Goal: Task Accomplishment & Management: Complete application form

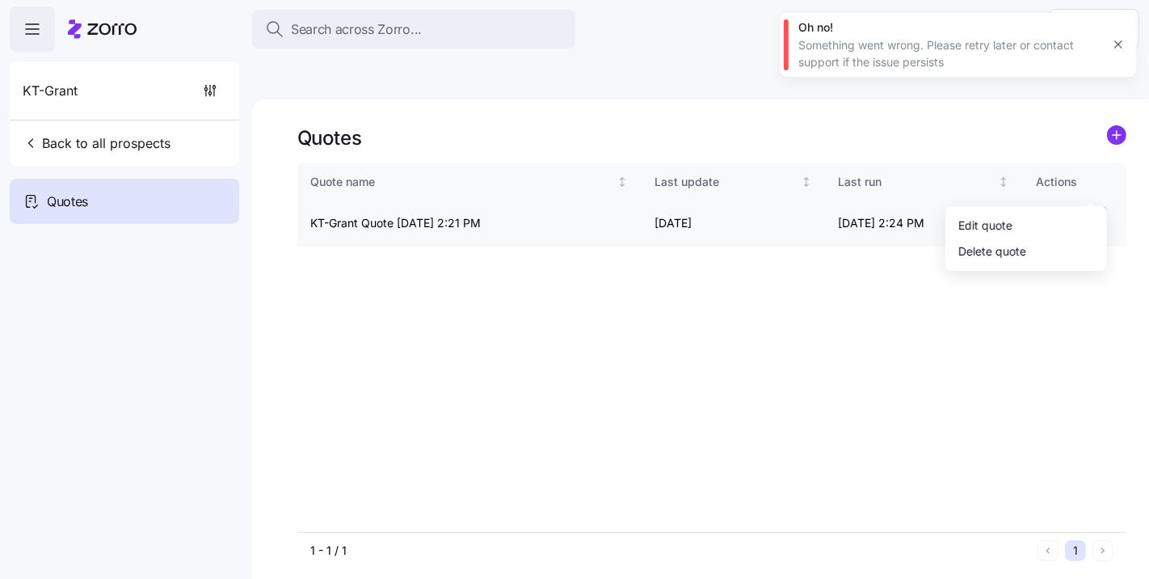
click at [1094, 188] on html "Search across Zorro... Help KT-Grant Back to all prospects Quotes - new Quotes …" at bounding box center [574, 366] width 1149 height 732
drag, startPoint x: 1022, startPoint y: 218, endPoint x: 832, endPoint y: 218, distance: 190.8
click at [786, 235] on html "Search across Zorro... Help KT-Grant Back to all prospects Quotes - new Quotes …" at bounding box center [574, 366] width 1149 height 732
click at [1053, 217] on div "Edit quote" at bounding box center [1026, 225] width 149 height 26
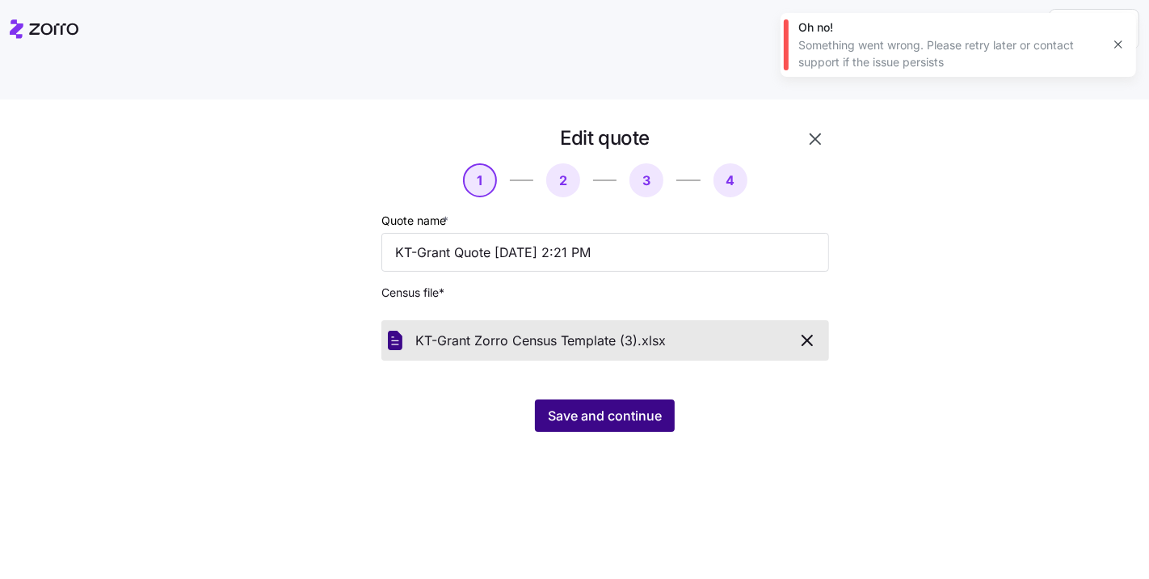
click at [594, 406] on span "Save and continue" at bounding box center [605, 415] width 114 height 19
click at [637, 399] on button "Save and continue" at bounding box center [605, 415] width 140 height 32
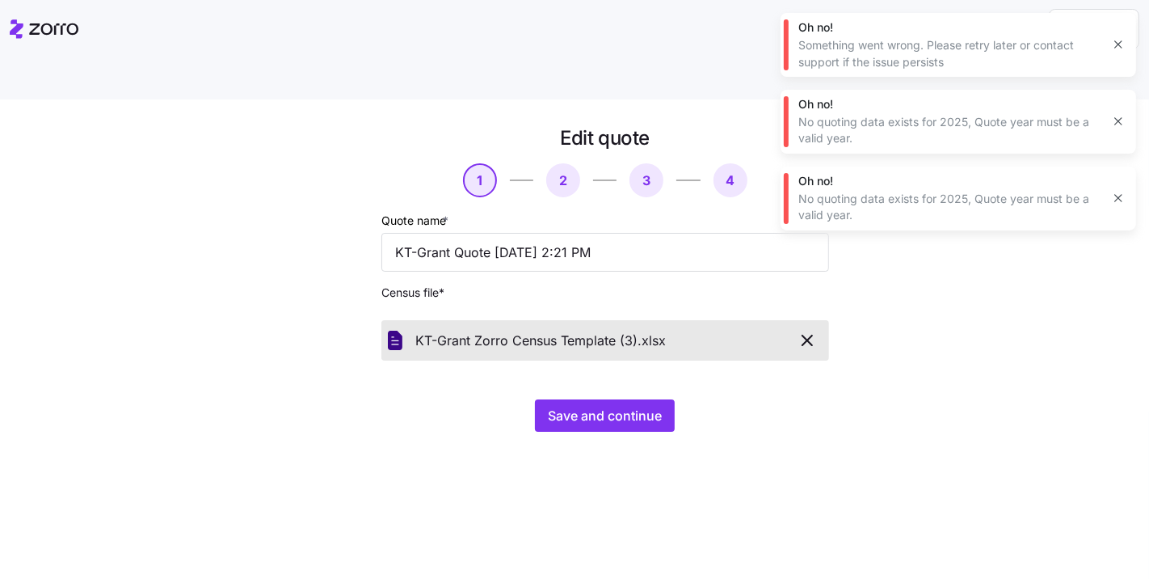
click at [1117, 41] on icon "button" at bounding box center [1118, 44] width 13 height 13
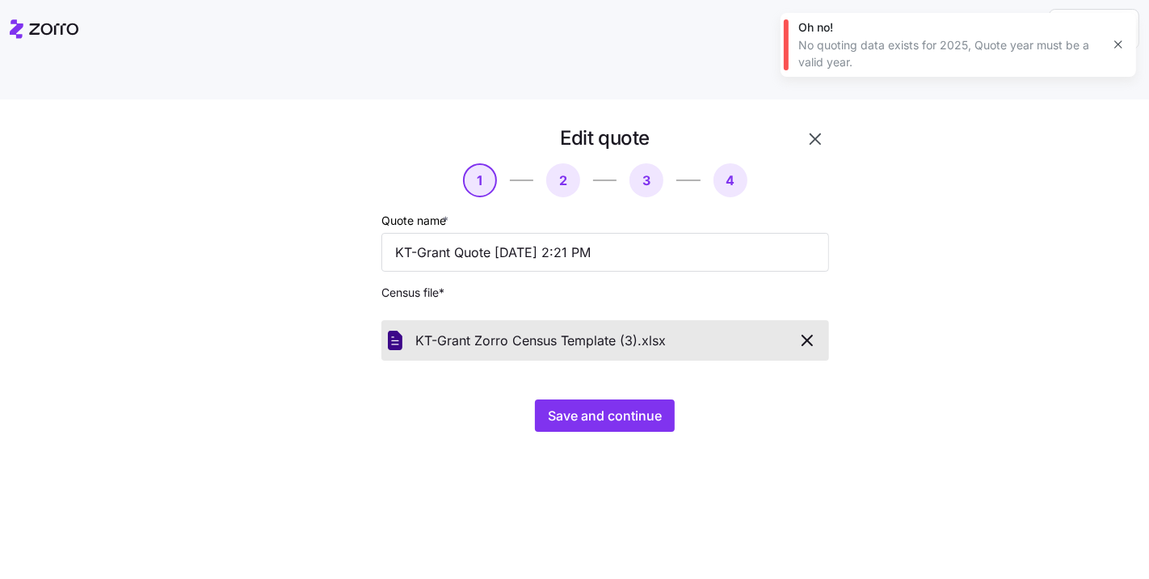
click at [1116, 53] on button "button" at bounding box center [1118, 44] width 23 height 23
click at [832, 125] on div "Edit quote 1 2 3 4 Quote name * KT-Grant Quote 08/28/2025 2:21 PM Census file *…" at bounding box center [586, 288] width 566 height 326
click at [795, 125] on div "Edit quote" at bounding box center [606, 137] width 448 height 25
click at [803, 125] on button "button" at bounding box center [815, 138] width 27 height 27
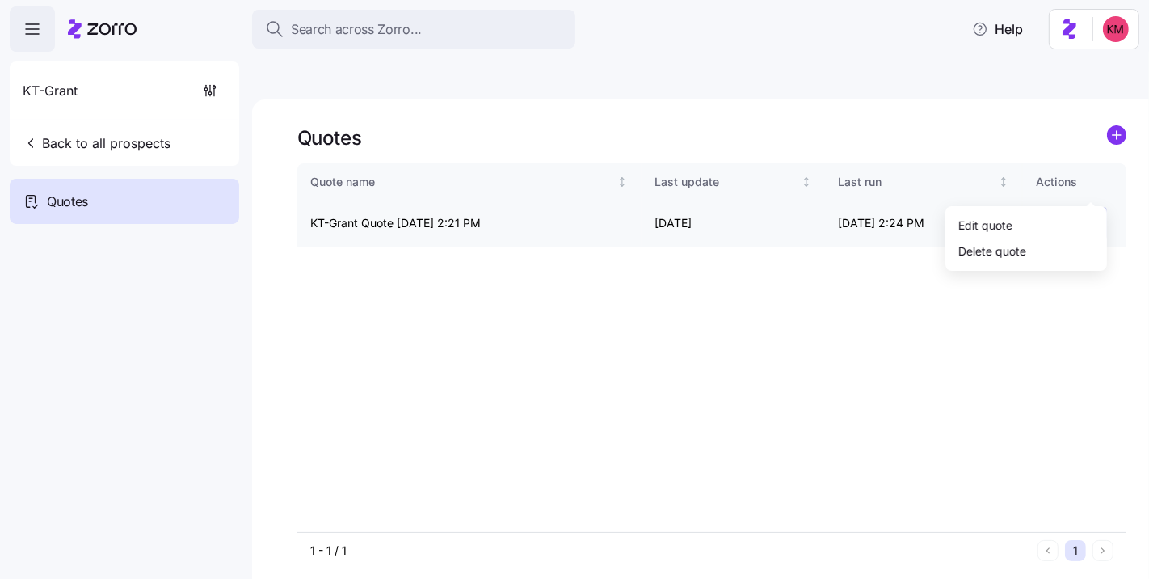
click at [1090, 180] on html "Search across Zorro... Help KT-Grant Back to all prospects Quotes - new Quotes …" at bounding box center [574, 366] width 1149 height 732
click at [1052, 213] on div "Edit quote" at bounding box center [1026, 225] width 149 height 26
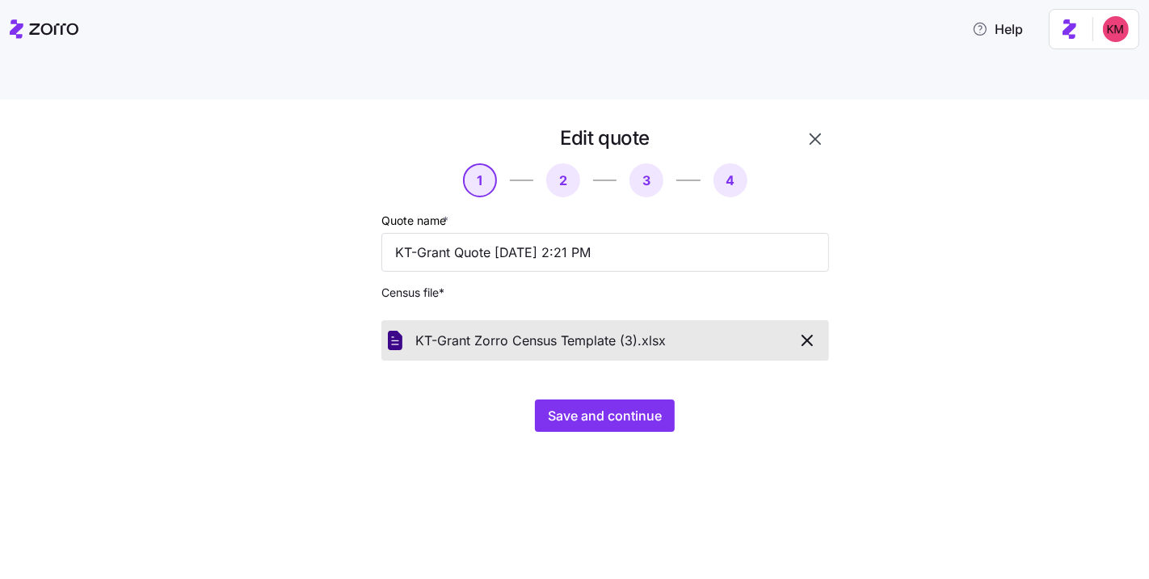
click at [650, 395] on div "Edit quote 1 2 3 4 Quote name * KT-Grant Quote 08/28/2025 2:21 PM Census file *…" at bounding box center [586, 288] width 566 height 326
click at [645, 406] on span "Save and continue" at bounding box center [605, 415] width 114 height 19
click at [1120, 38] on button "button" at bounding box center [1118, 44] width 23 height 23
click at [804, 335] on icon "button" at bounding box center [808, 340] width 10 height 10
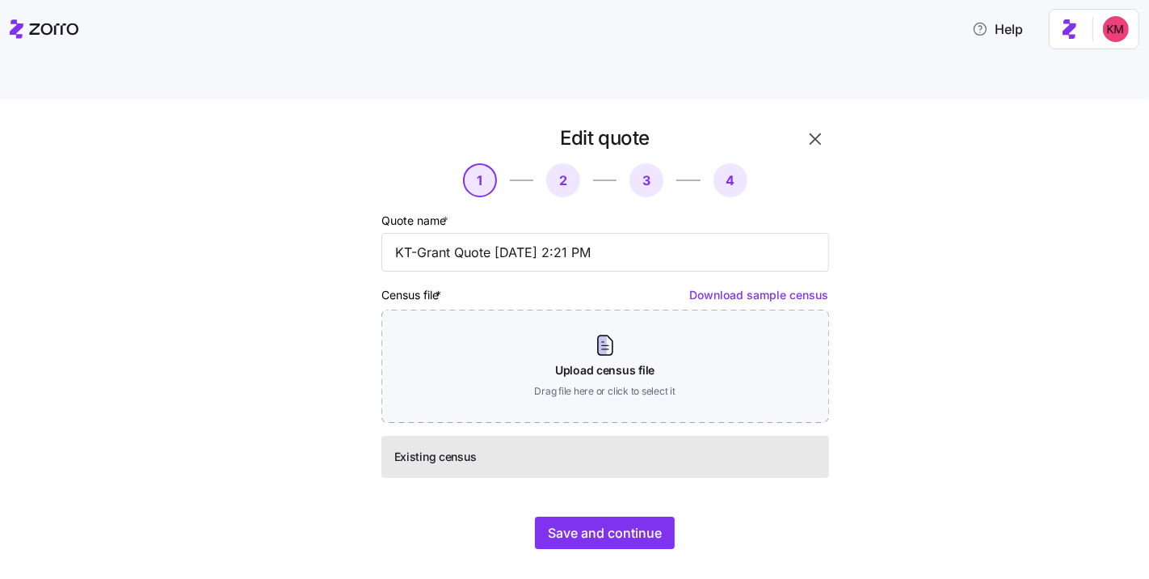
click at [822, 129] on icon "button" at bounding box center [815, 138] width 19 height 19
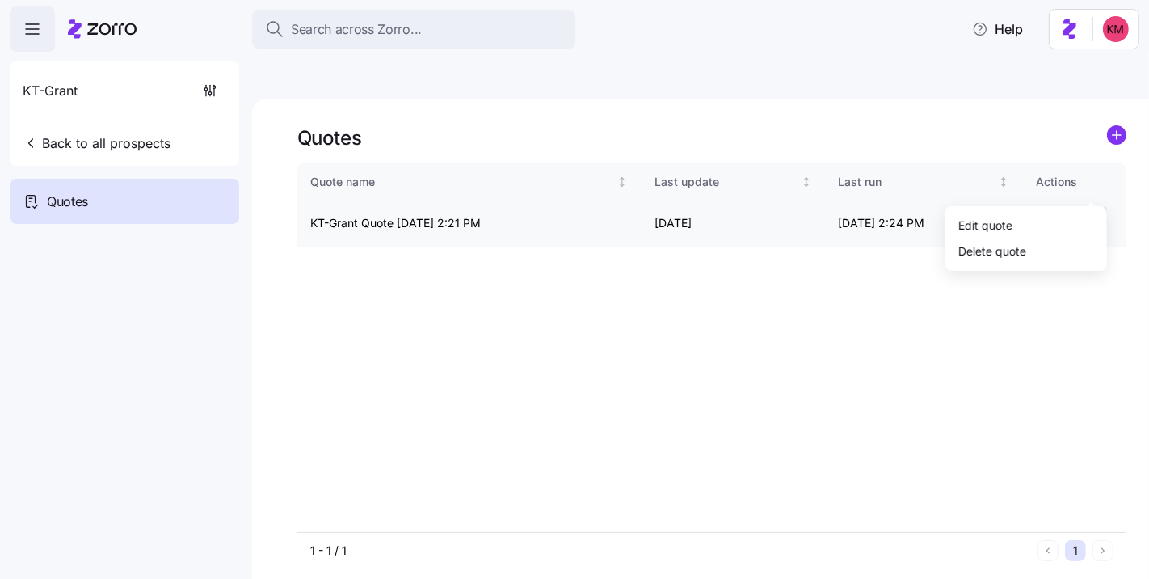
click at [1091, 183] on html "Search across Zorro... Help KT-Grant Back to all prospects Quotes - new Quotes …" at bounding box center [574, 366] width 1149 height 732
click at [995, 224] on div "Edit quote" at bounding box center [986, 225] width 54 height 18
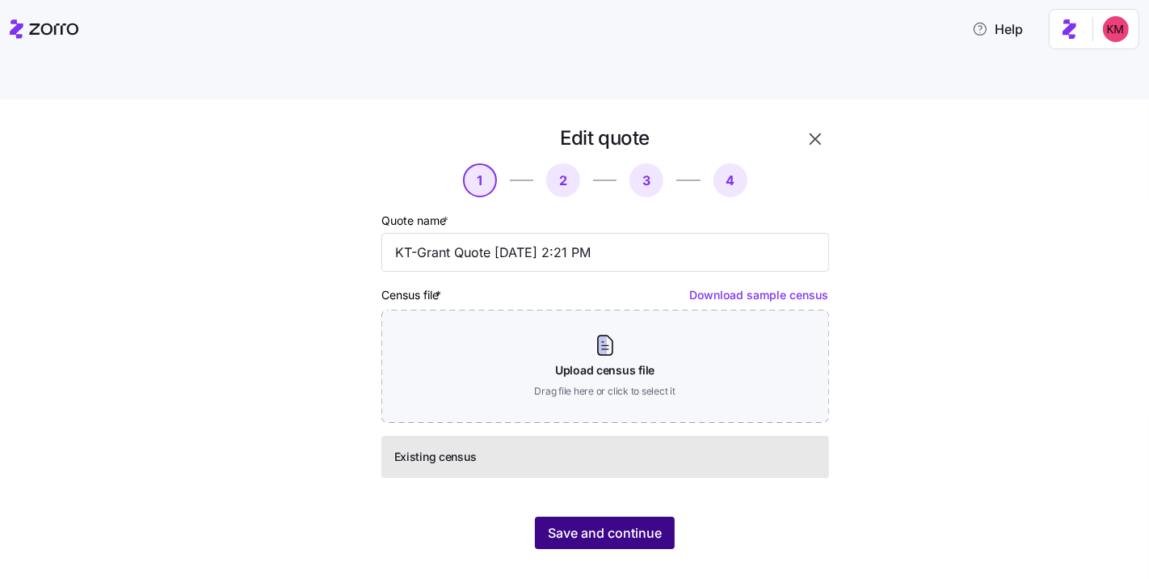
click at [658, 516] on button "Save and continue" at bounding box center [605, 532] width 140 height 32
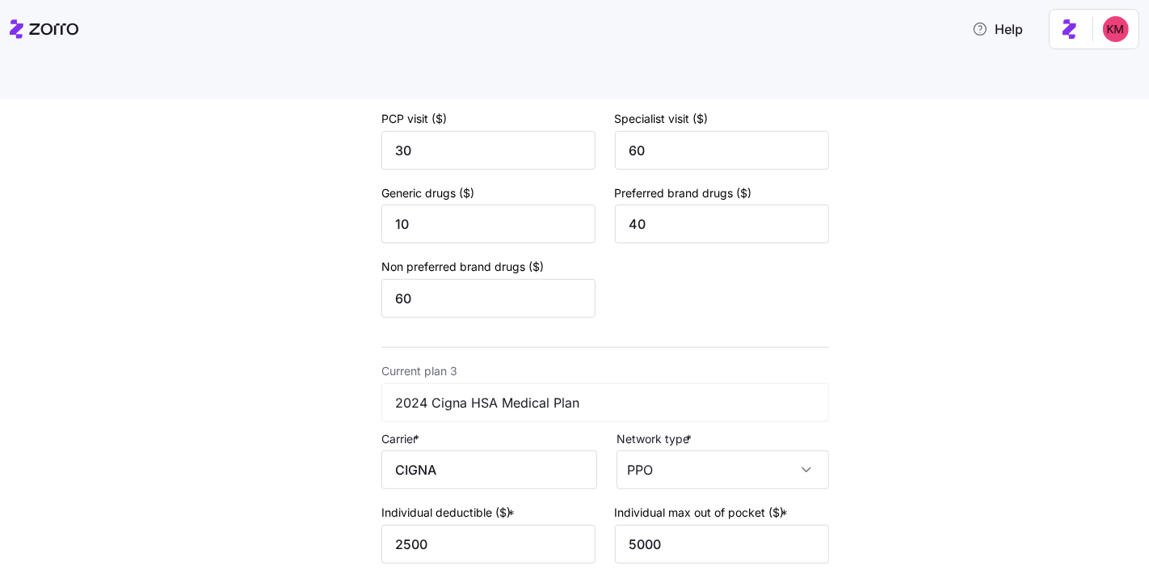
scroll to position [1149, 0]
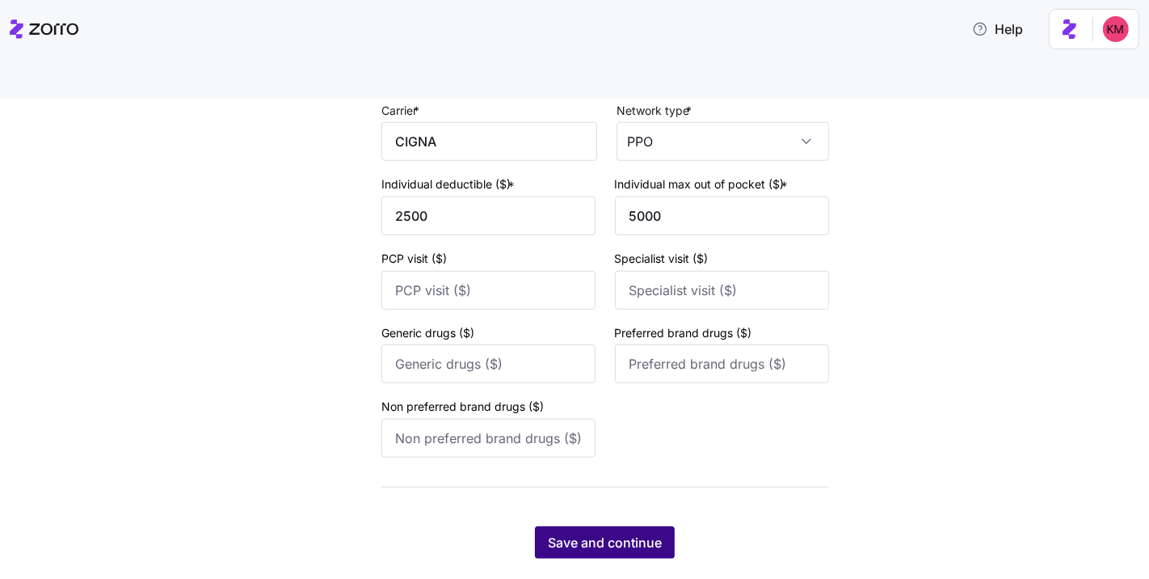
click at [609, 533] on span "Save and continue" at bounding box center [605, 542] width 114 height 19
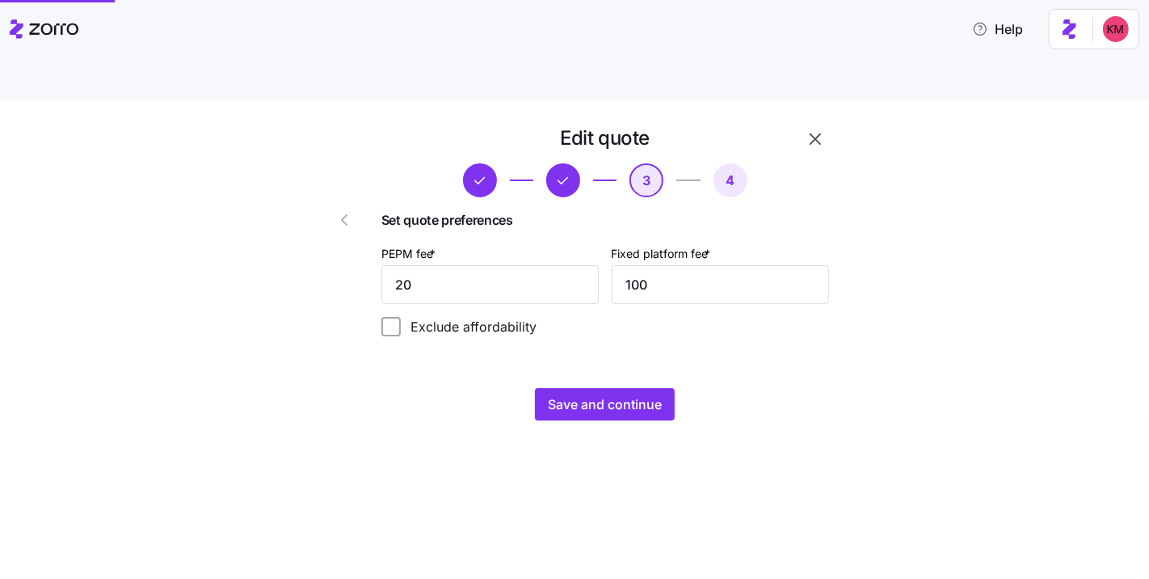
scroll to position [0, 0]
click at [510, 265] on input "20" at bounding box center [490, 284] width 217 height 39
click at [815, 129] on icon "button" at bounding box center [815, 138] width 19 height 19
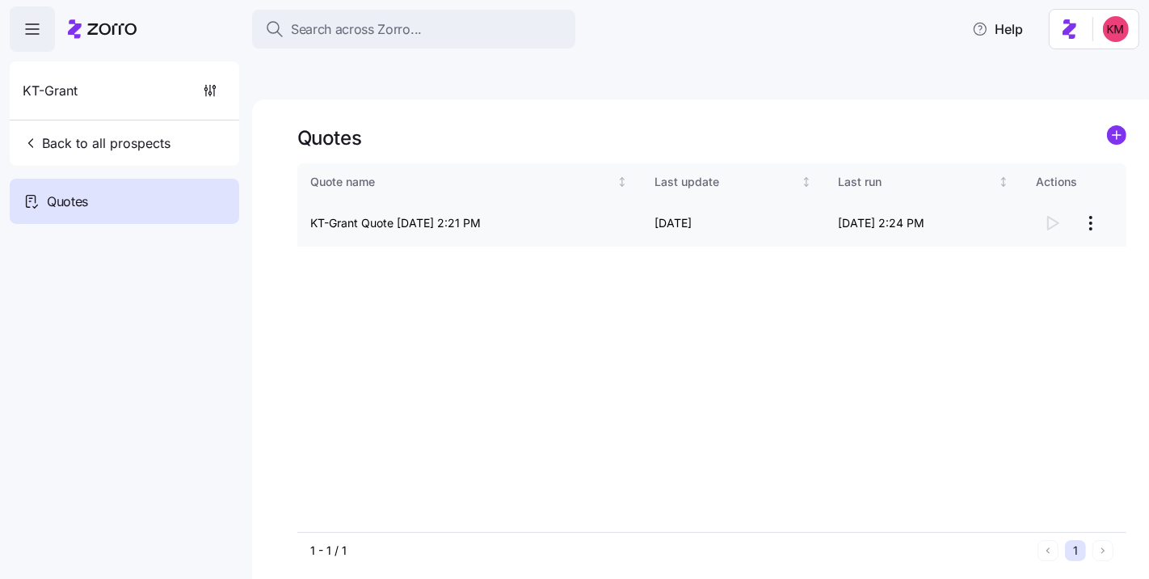
click at [1093, 186] on html "Search across Zorro... Help KT-Grant Back to all prospects Quotes - new Quotes …" at bounding box center [574, 366] width 1149 height 732
click at [1028, 221] on div "Continue setup" at bounding box center [999, 225] width 80 height 18
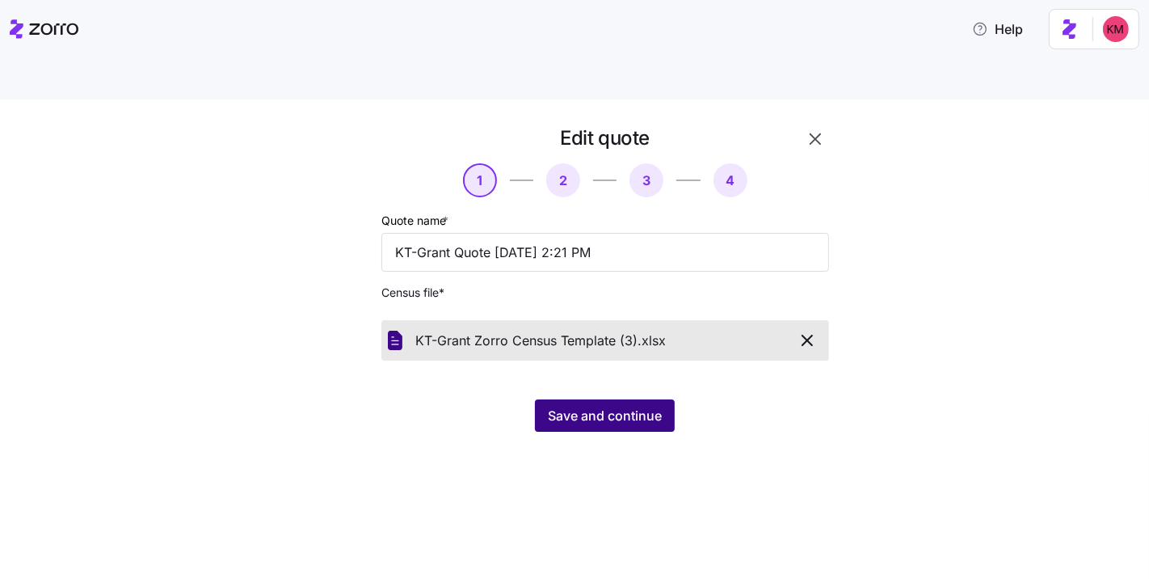
click at [569, 399] on button "Save and continue" at bounding box center [605, 415] width 140 height 32
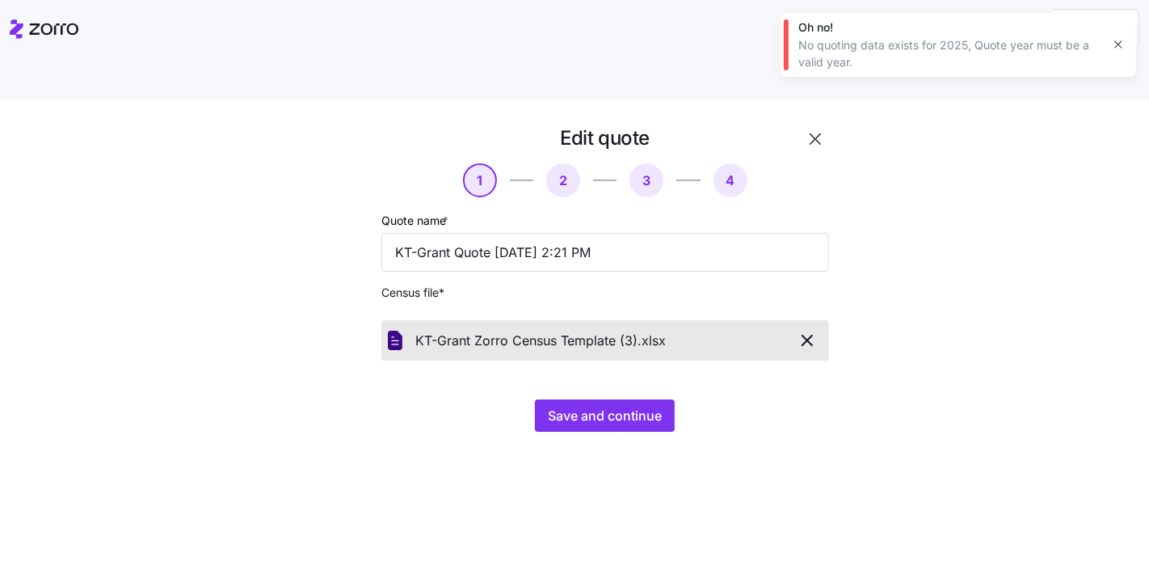
click at [857, 125] on div "Edit quote 1 2 3 4 Quote name * KT-Grant Quote 08/28/2025 2:21 PM Census file *…" at bounding box center [586, 288] width 566 height 326
click at [829, 125] on div "Edit quote 1 2 3 4 Quote name * KT-Grant Quote 08/28/2025 2:21 PM Census file *…" at bounding box center [586, 288] width 566 height 326
drag, startPoint x: 819, startPoint y: 95, endPoint x: 906, endPoint y: 83, distance: 88.1
click at [819, 129] on icon "button" at bounding box center [815, 138] width 19 height 19
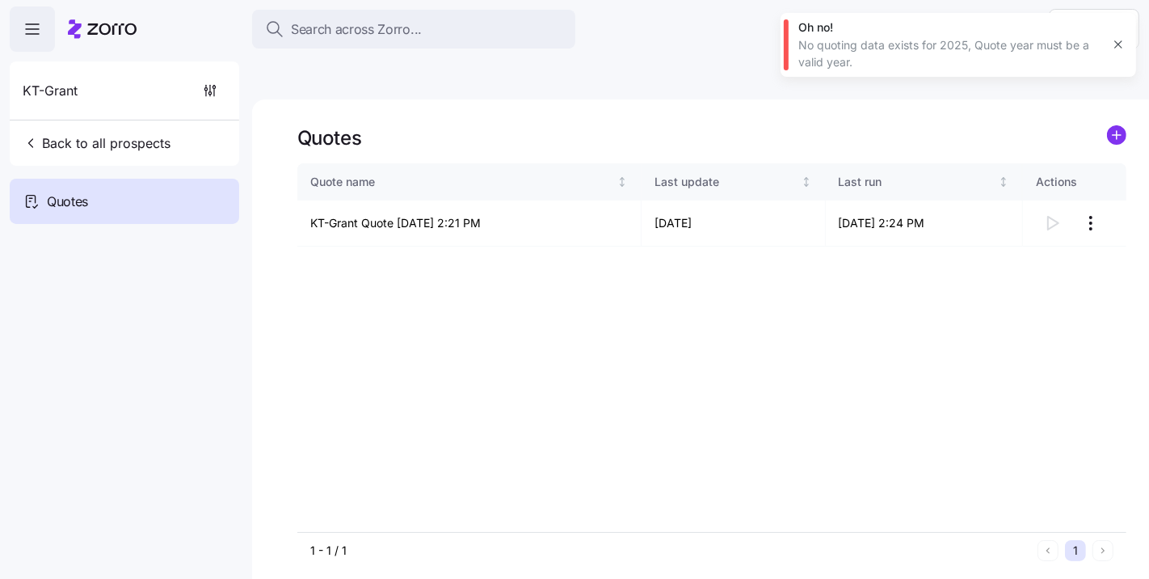
drag, startPoint x: 968, startPoint y: 296, endPoint x: 1021, endPoint y: 234, distance: 81.4
click at [968, 296] on div "Quote name Last update Last run Actions KT-Grant Quote 08/28/2025 2:21 PM 08/28…" at bounding box center [711, 347] width 829 height 369
click at [1120, 126] on circle "add icon" at bounding box center [1117, 135] width 18 height 18
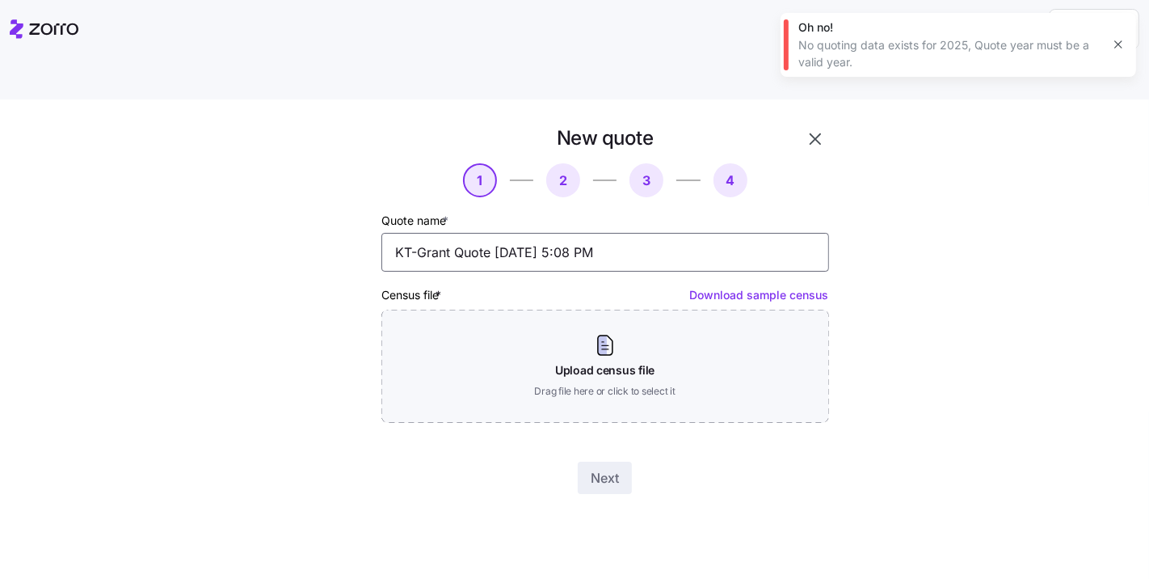
drag, startPoint x: 454, startPoint y: 214, endPoint x: 465, endPoint y: 204, distance: 14.3
click at [454, 233] on input "KT-Grant Quote 08/28/2025 5:08 PM" at bounding box center [606, 252] width 448 height 39
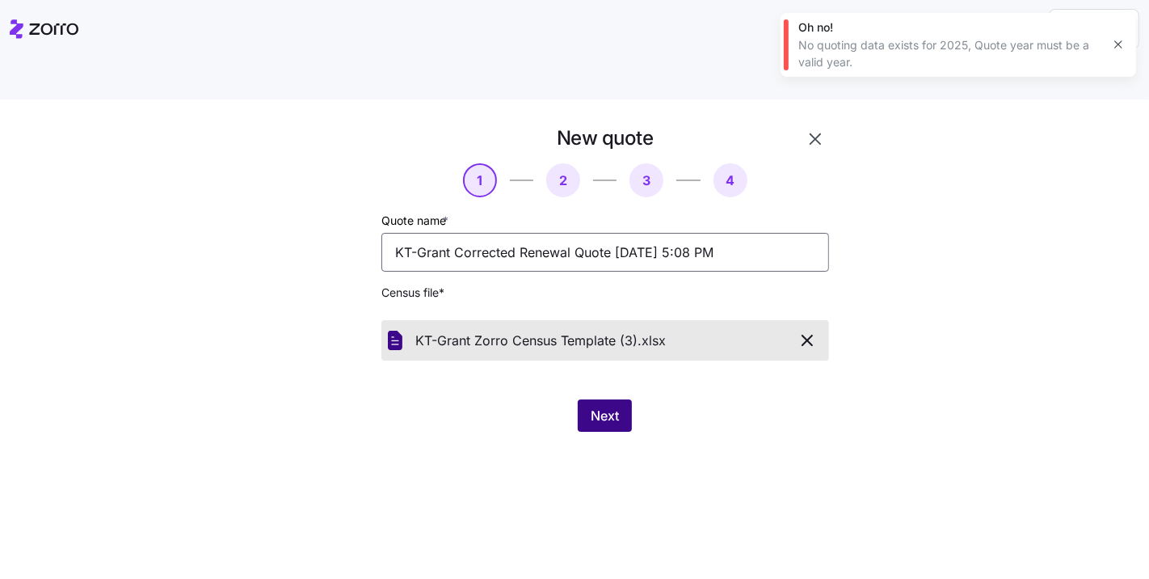
type input "KT-Grant Corrected Renewal Quote 08/28/2025 5:08 PM"
click at [611, 406] on span "Next" at bounding box center [605, 415] width 28 height 19
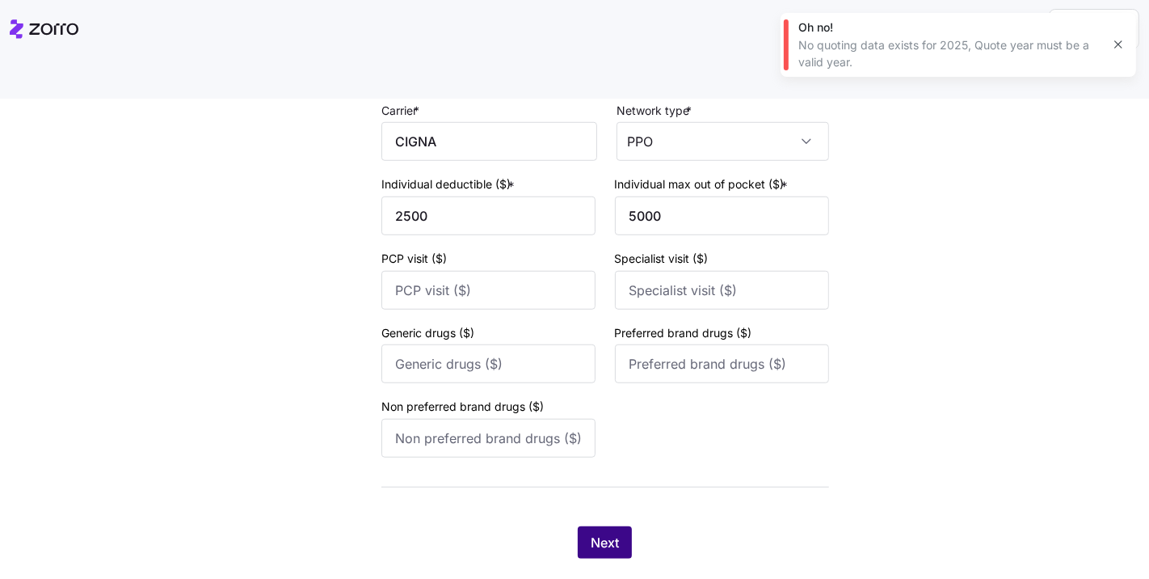
scroll to position [1149, 0]
click at [603, 526] on button "Next" at bounding box center [605, 542] width 54 height 32
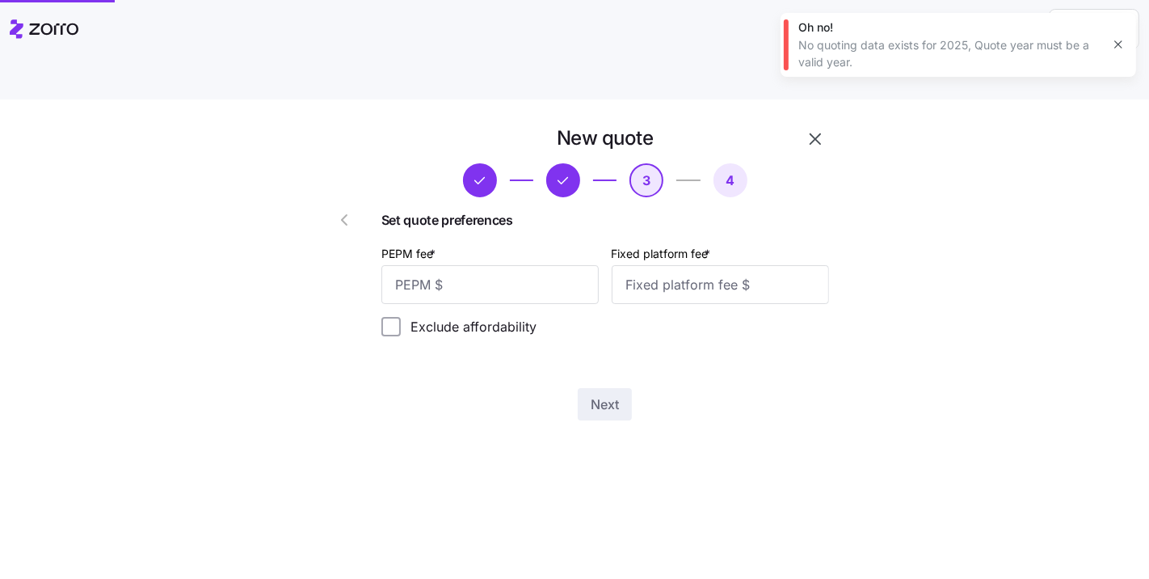
scroll to position [0, 0]
click at [529, 265] on input "PEPM fee *" at bounding box center [490, 284] width 217 height 39
type input "50"
type input "100"
click at [599, 394] on span "Next" at bounding box center [605, 403] width 28 height 19
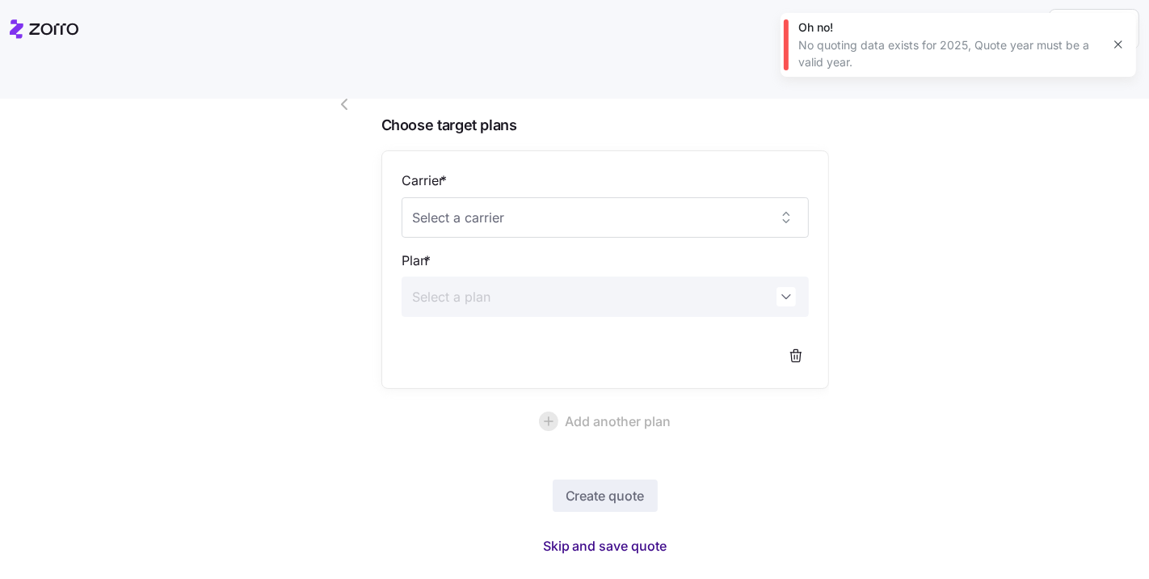
click at [588, 536] on span "Skip and save quote" at bounding box center [605, 545] width 124 height 19
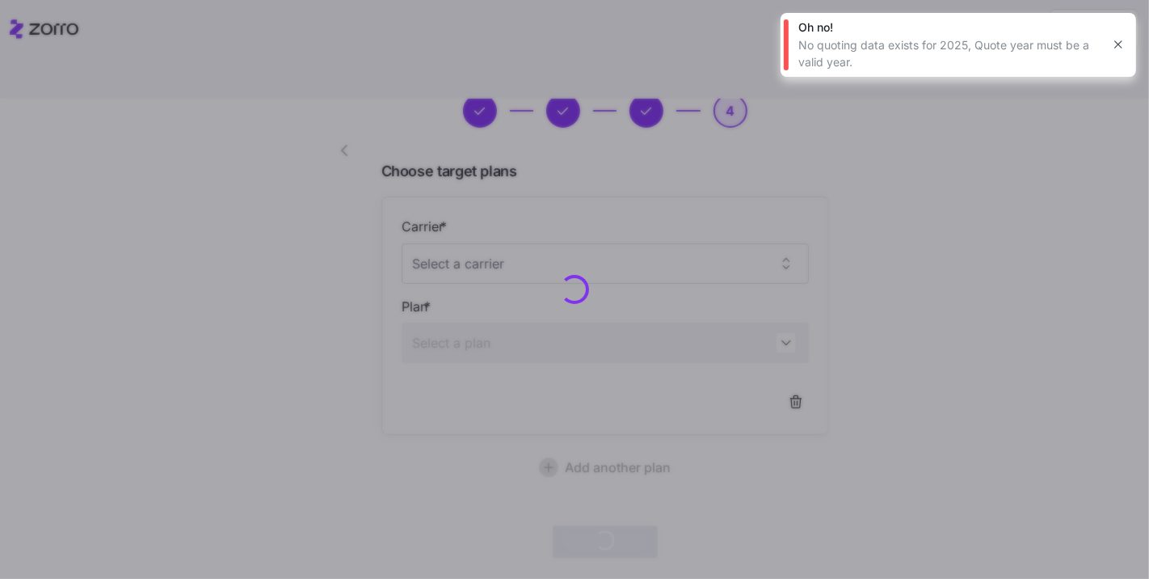
scroll to position [67, 0]
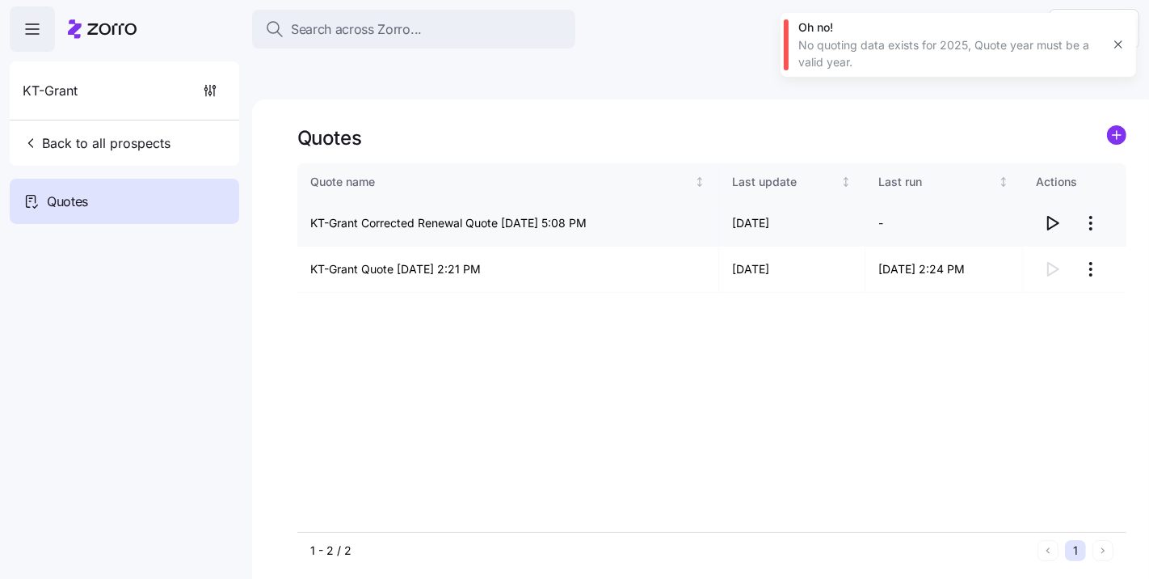
click at [1051, 213] on icon "button" at bounding box center [1052, 222] width 19 height 19
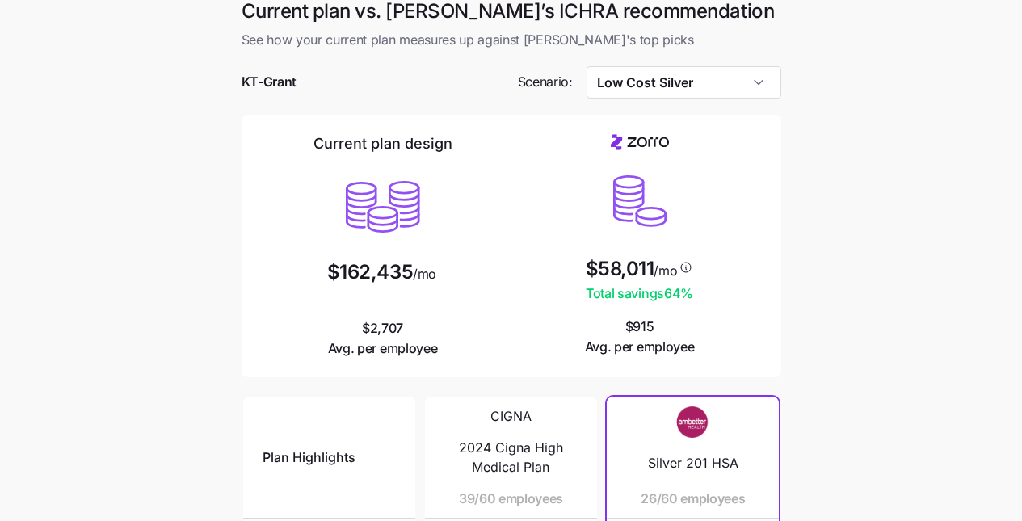
scroll to position [44, 0]
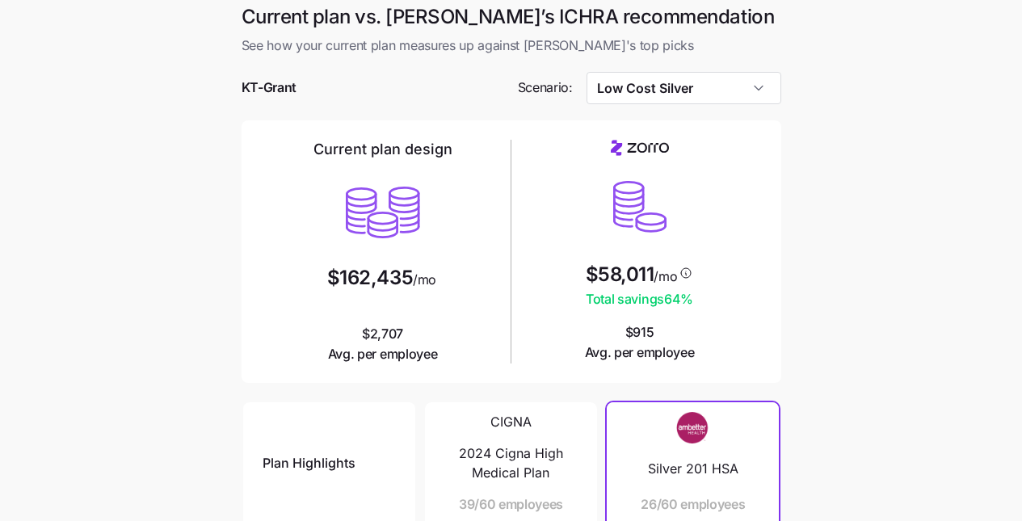
click at [689, 104] on div at bounding box center [512, 112] width 540 height 16
click at [687, 72] on input "Low Cost Silver" at bounding box center [684, 88] width 195 height 32
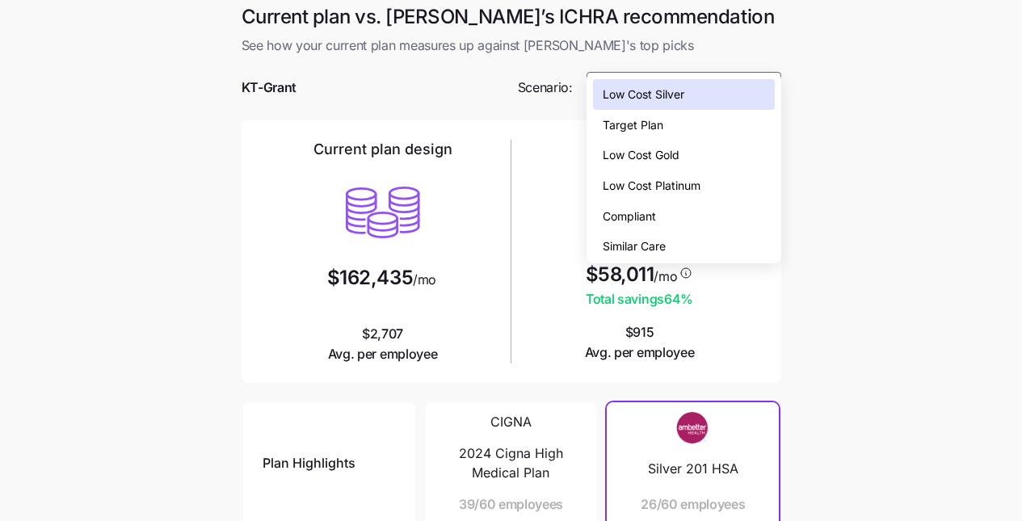
click at [689, 154] on div "Low Cost Gold" at bounding box center [684, 155] width 182 height 31
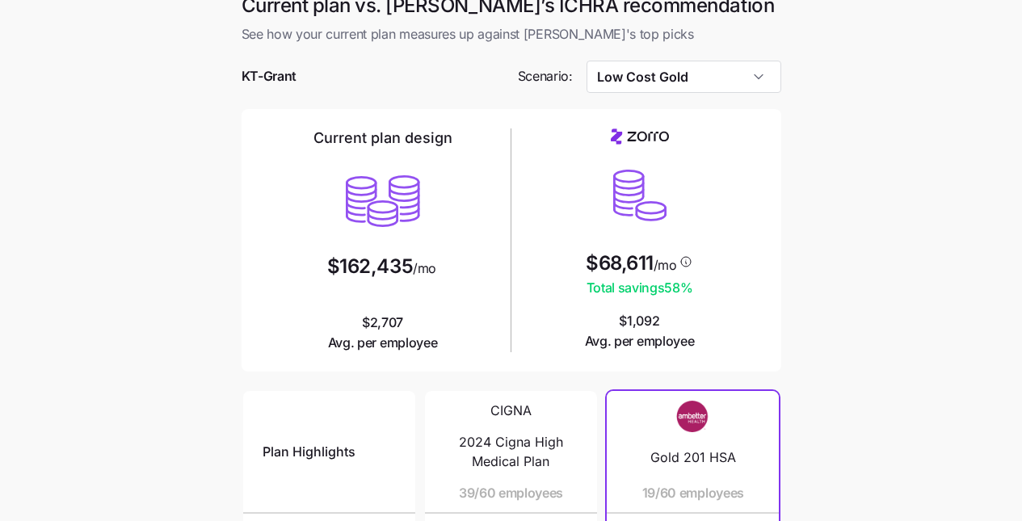
scroll to position [53, 0]
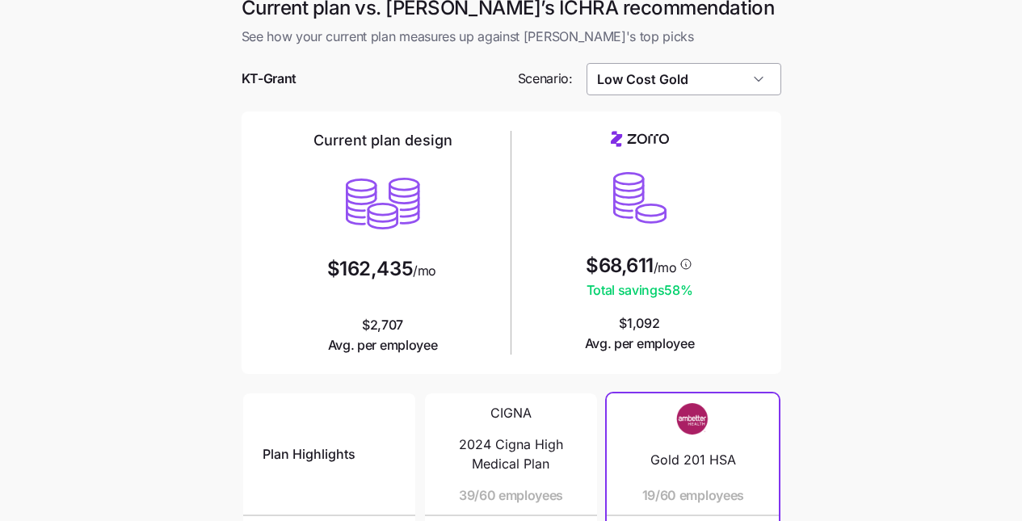
click at [706, 63] on input "Low Cost Gold" at bounding box center [684, 79] width 195 height 32
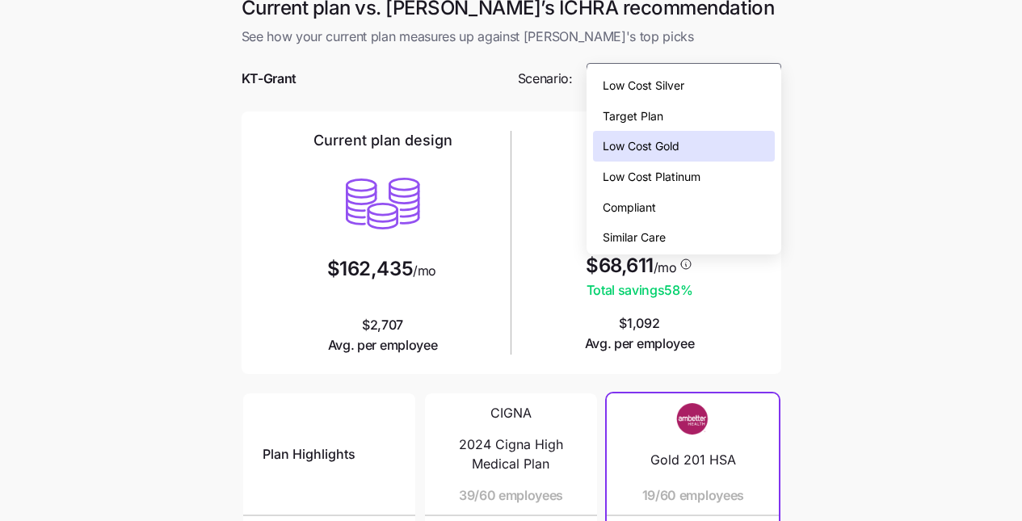
click at [699, 173] on span "Low Cost Platinum" at bounding box center [652, 177] width 98 height 18
type input "Low Cost Platinum"
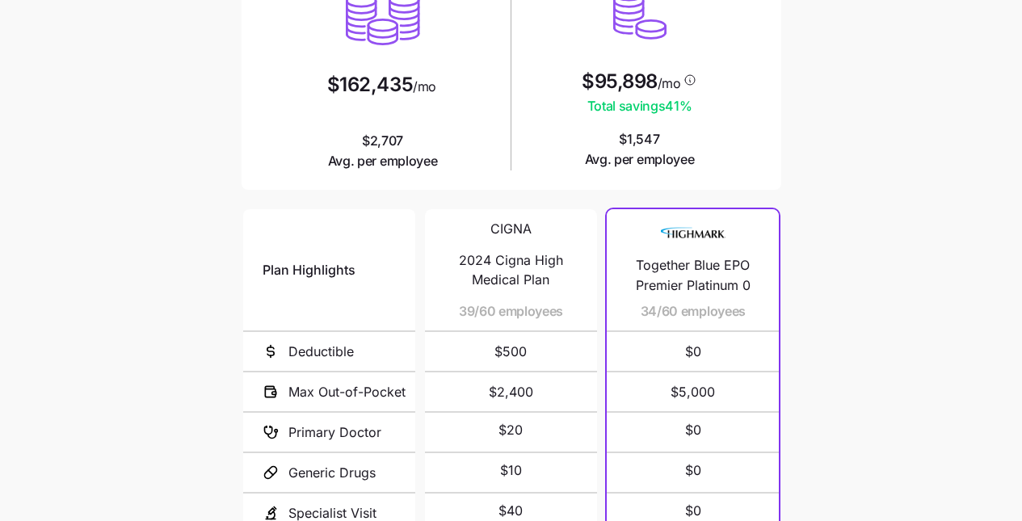
scroll to position [261, 0]
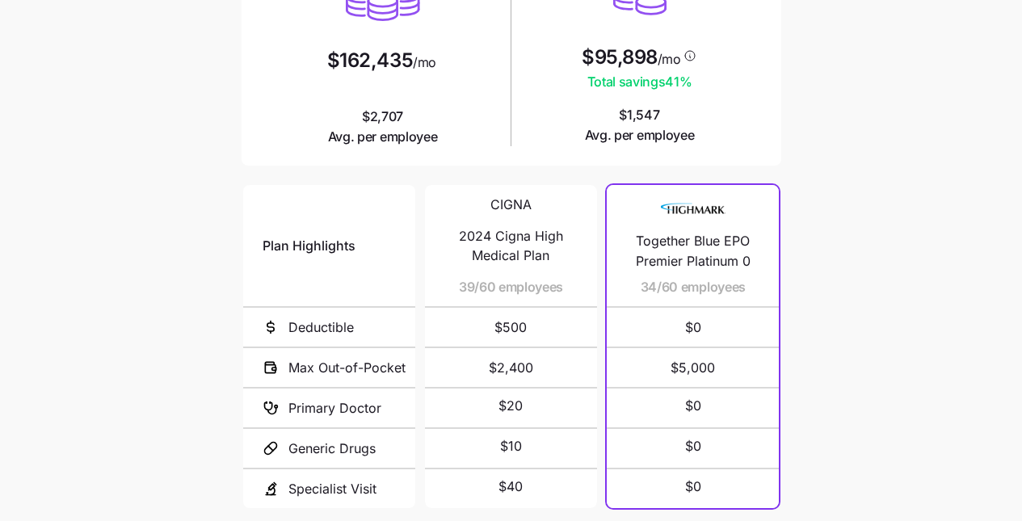
click at [769, 521] on icon "Go to next slide" at bounding box center [768, 530] width 5 height 10
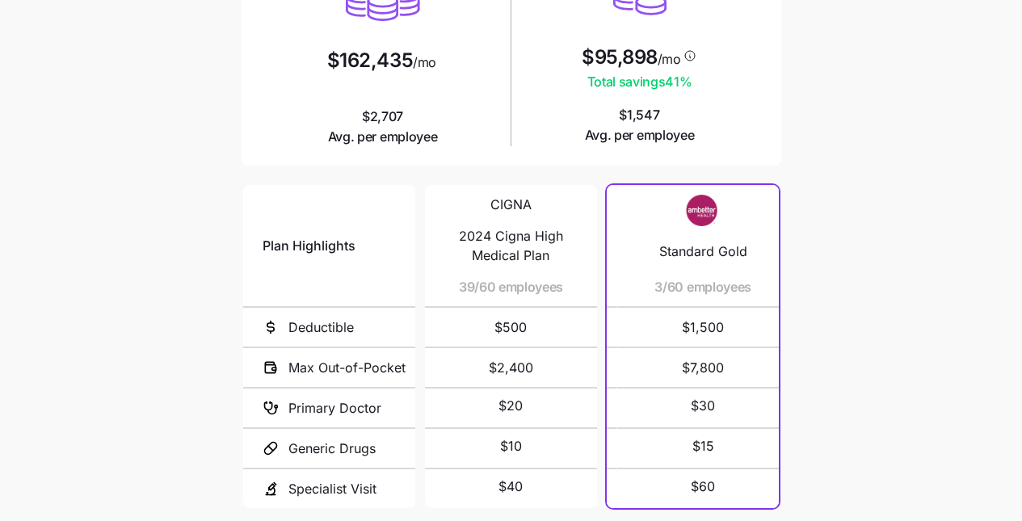
click at [769, 521] on icon "Go to next slide" at bounding box center [768, 530] width 5 height 10
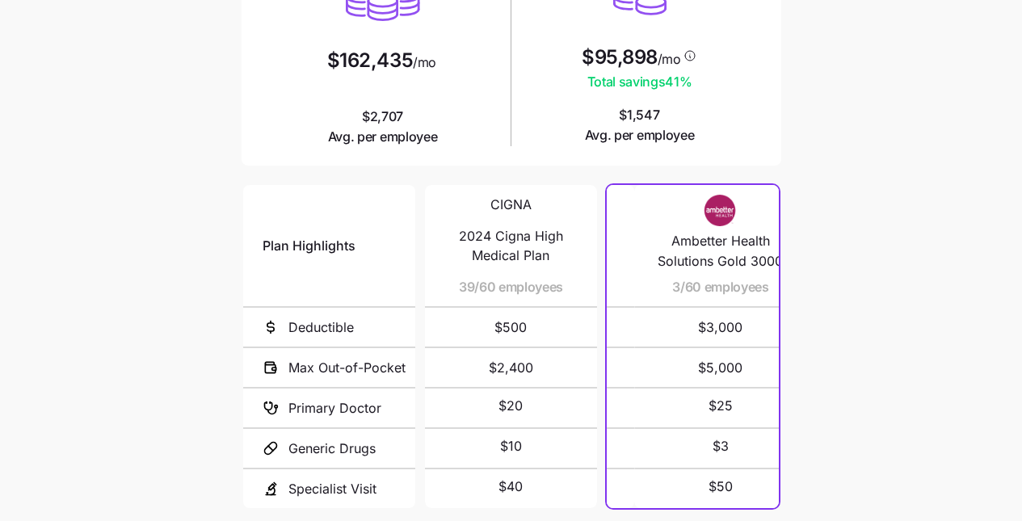
click at [769, 521] on icon "Go to next slide" at bounding box center [768, 530] width 5 height 10
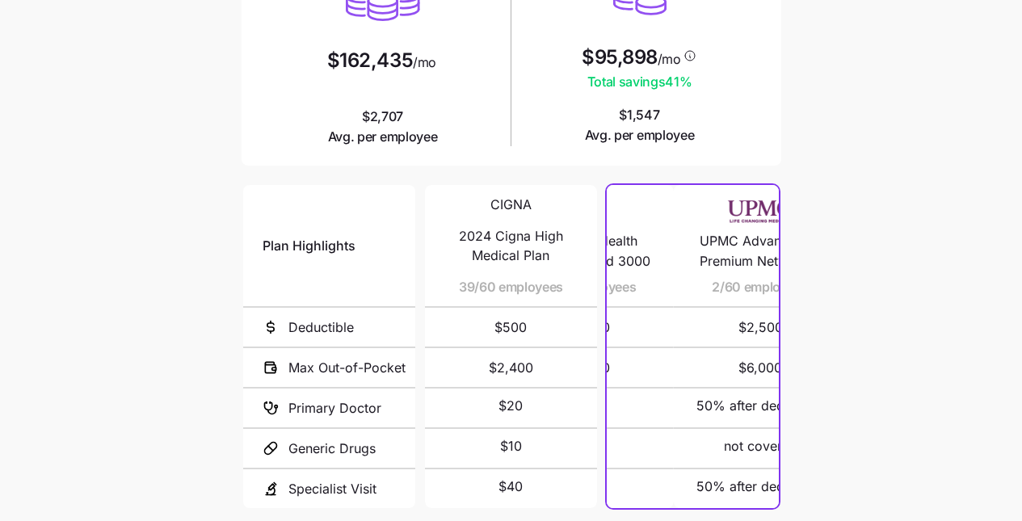
click at [769, 521] on icon "Go to next slide" at bounding box center [768, 530] width 5 height 10
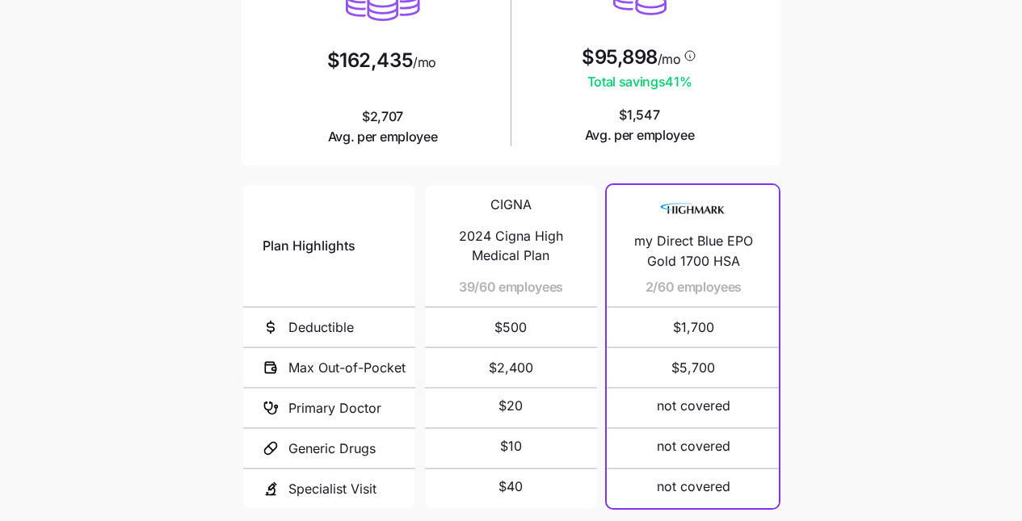
click at [610, 521] on icon "Go to previous slide" at bounding box center [617, 530] width 19 height 19
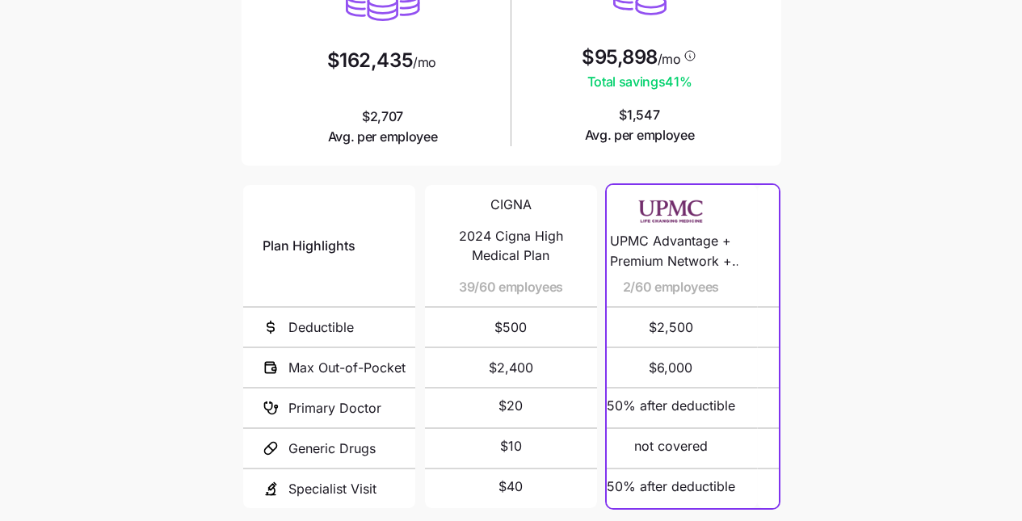
click at [610, 521] on icon "Go to previous slide" at bounding box center [617, 530] width 19 height 19
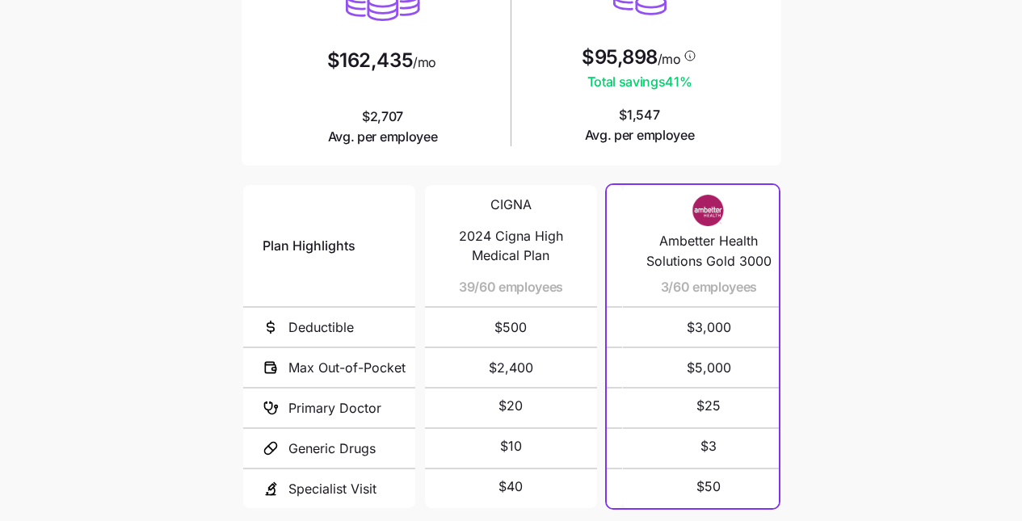
click at [610, 521] on icon "Go to previous slide" at bounding box center [617, 530] width 19 height 19
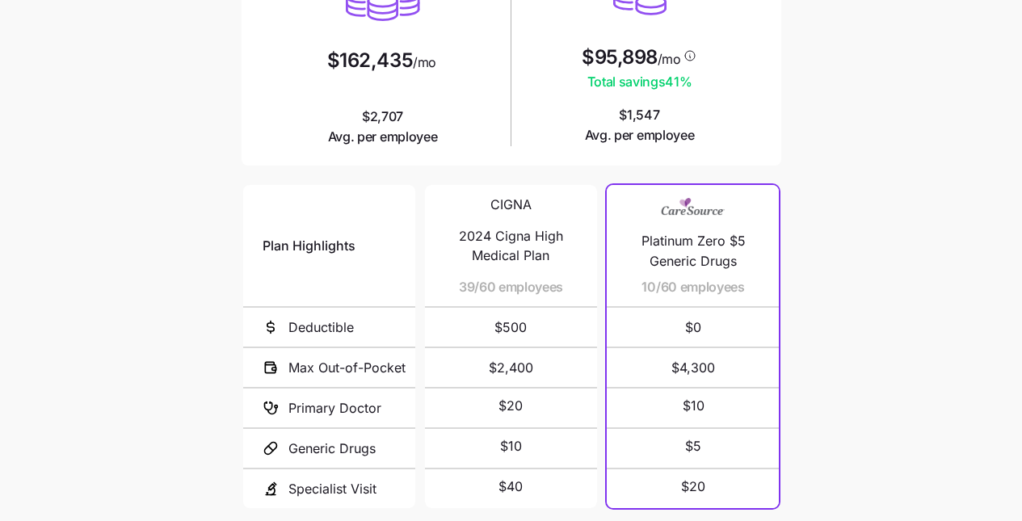
click at [617, 521] on icon "Go to previous slide" at bounding box center [617, 530] width 19 height 19
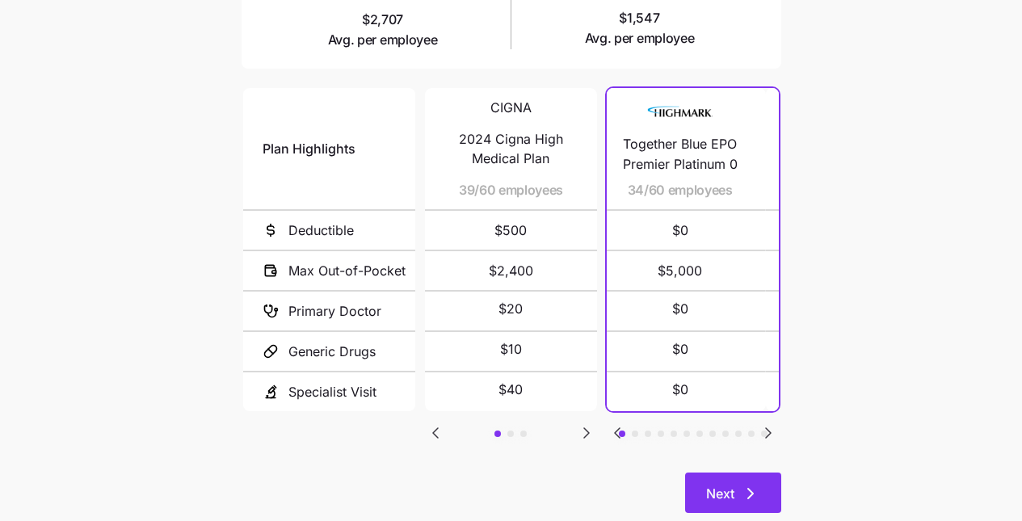
scroll to position [360, 0]
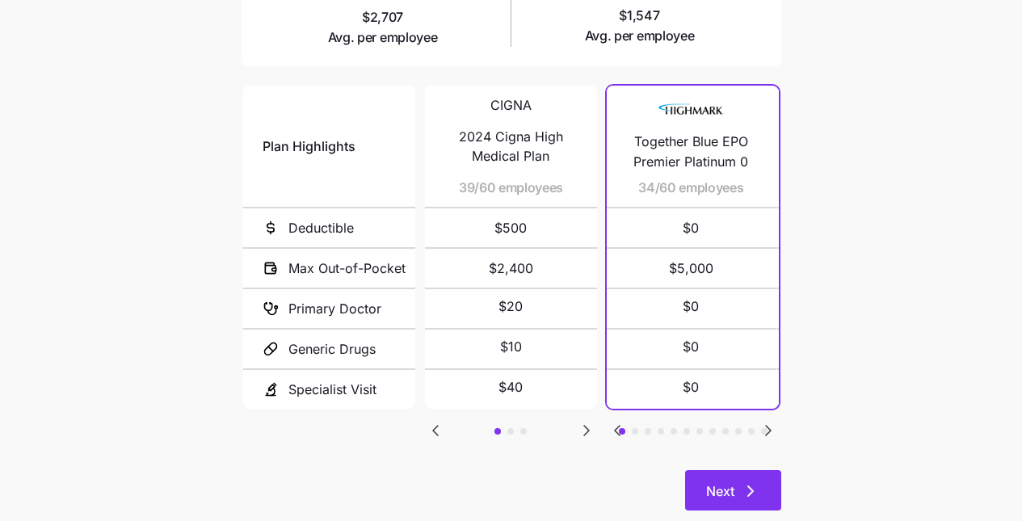
click at [706, 482] on span "Next" at bounding box center [720, 491] width 28 height 19
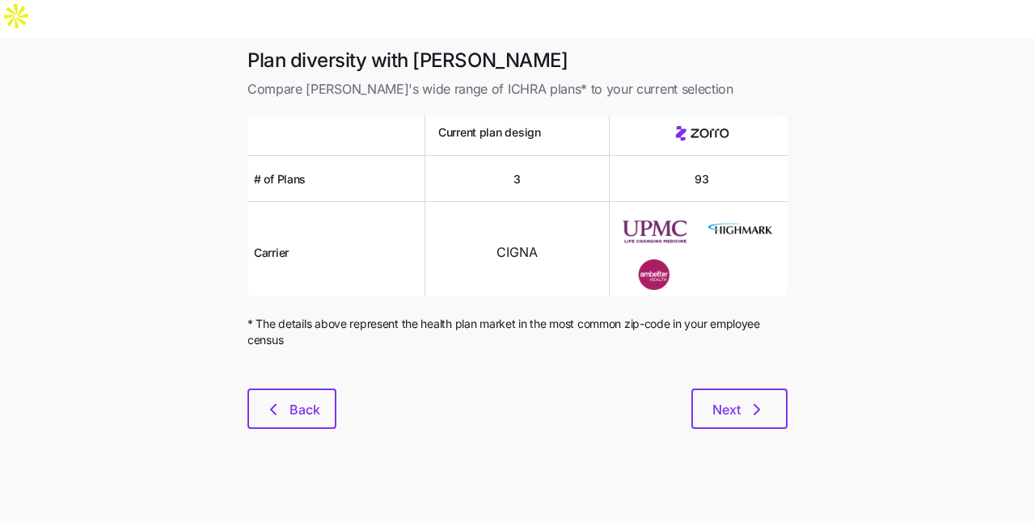
click at [723, 369] on div at bounding box center [517, 378] width 540 height 19
click at [727, 400] on span "Next" at bounding box center [726, 409] width 28 height 19
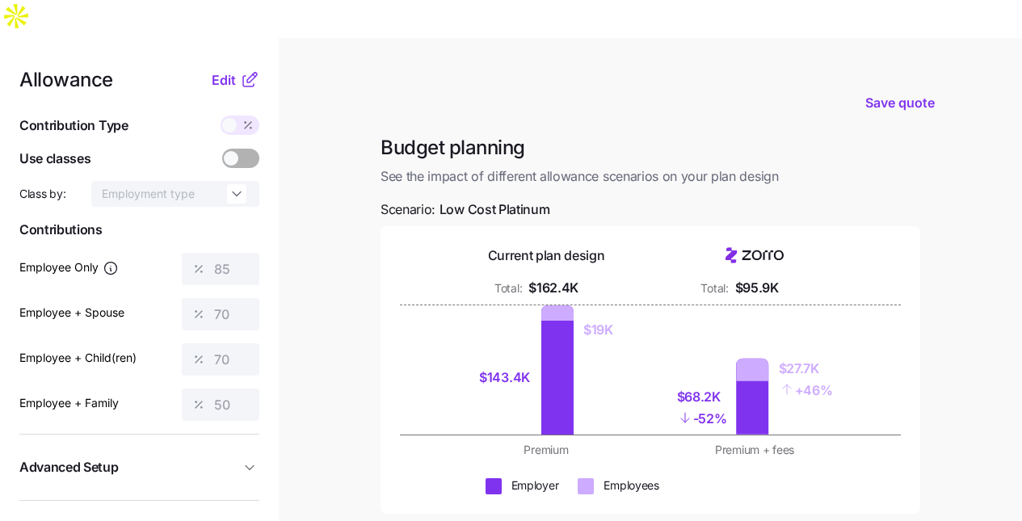
click at [727, 381] on div "$68.2K - 52%" at bounding box center [709, 408] width 50 height 54
click at [225, 70] on span "Edit" at bounding box center [224, 79] width 24 height 19
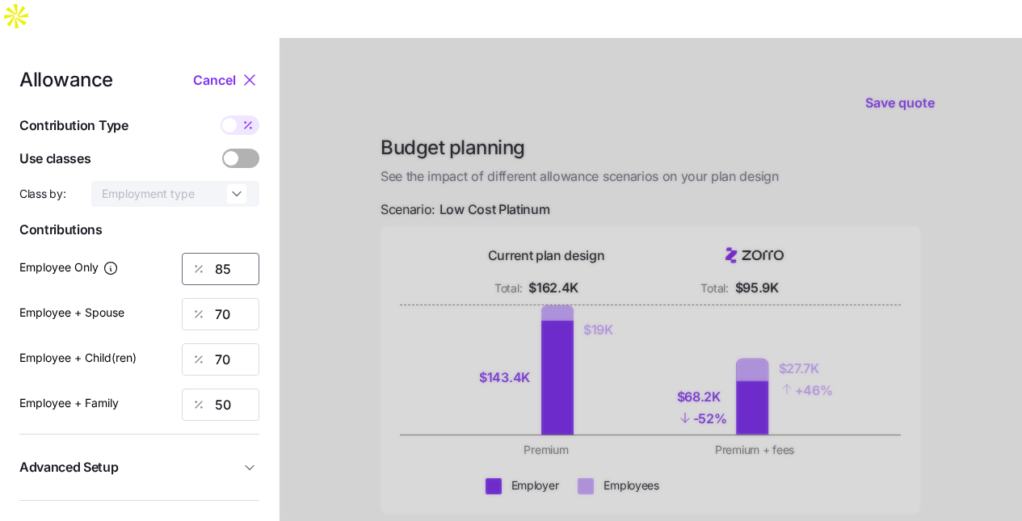
click at [238, 253] on input "85" at bounding box center [221, 269] width 78 height 32
type input "89"
type input "86"
click at [226, 344] on input "70" at bounding box center [221, 360] width 78 height 32
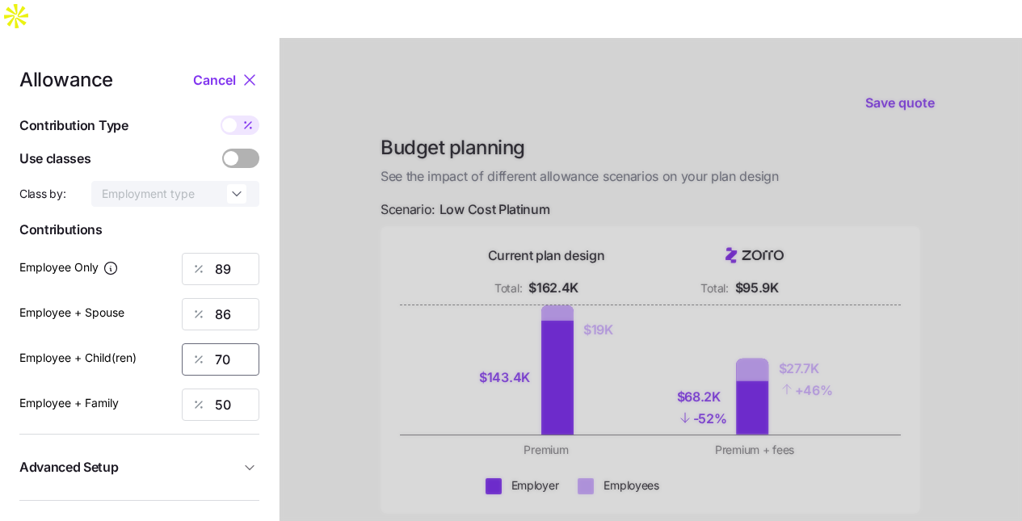
click at [226, 344] on input "70" at bounding box center [221, 360] width 78 height 32
type input "93"
type input "91"
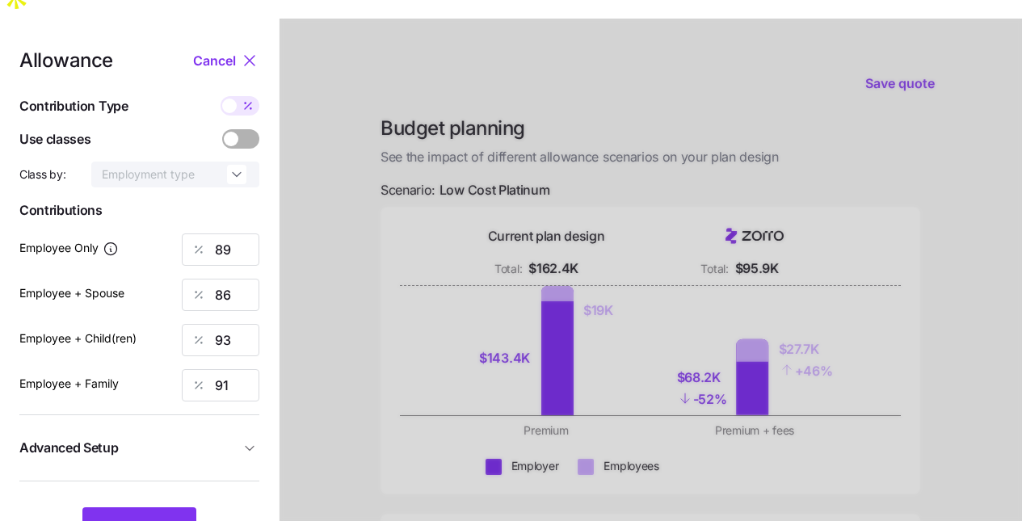
scroll to position [20, 0]
click at [221, 437] on span "Advanced Setup" at bounding box center [129, 447] width 221 height 20
click at [222, 470] on input "off" at bounding box center [186, 483] width 110 height 26
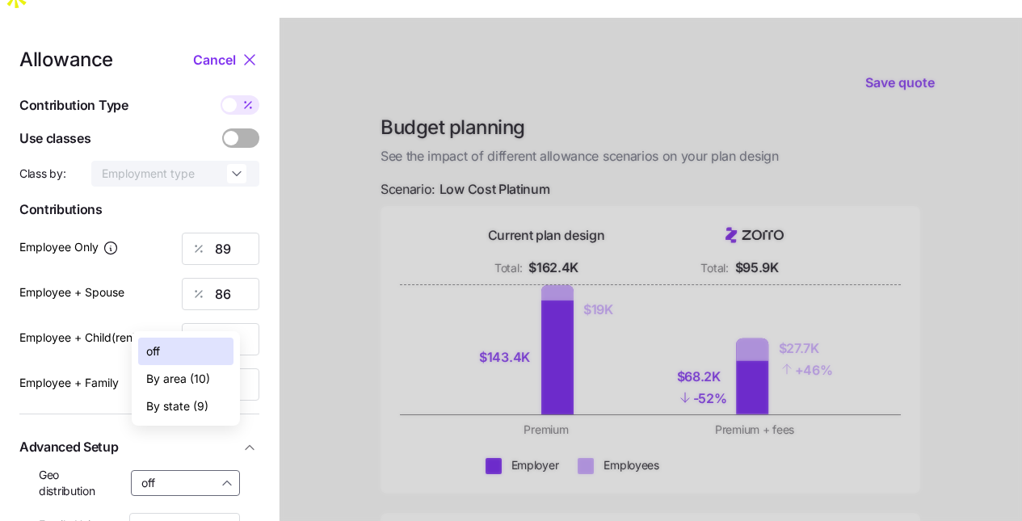
click at [190, 408] on span "By state (9)" at bounding box center [177, 407] width 62 height 18
type input "By state (9)"
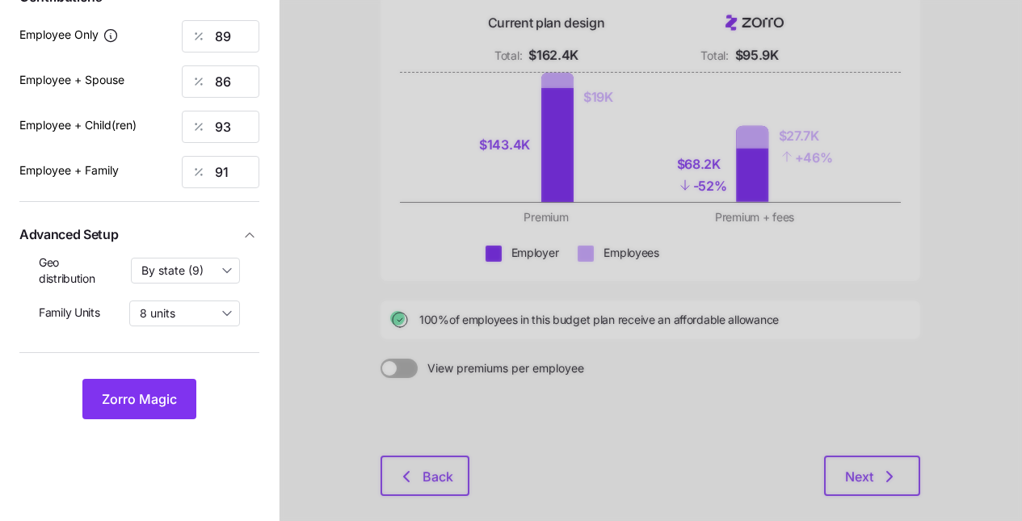
scroll to position [273, 0]
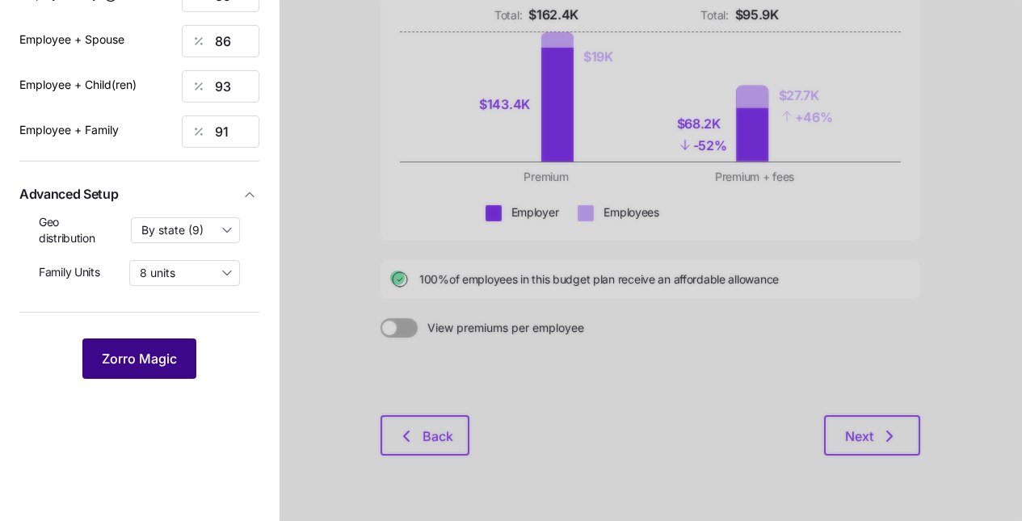
click at [170, 349] on span "Zorro Magic" at bounding box center [139, 358] width 75 height 19
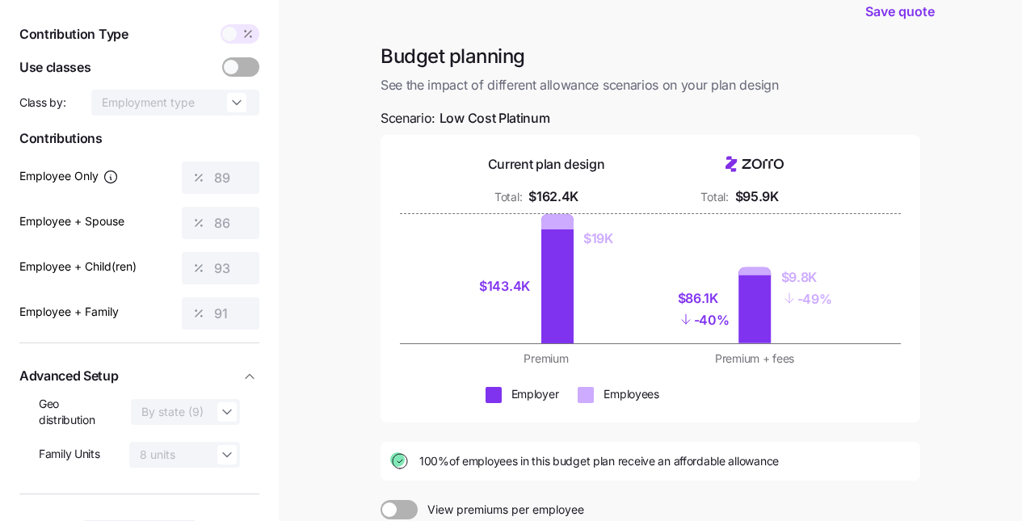
scroll to position [0, 0]
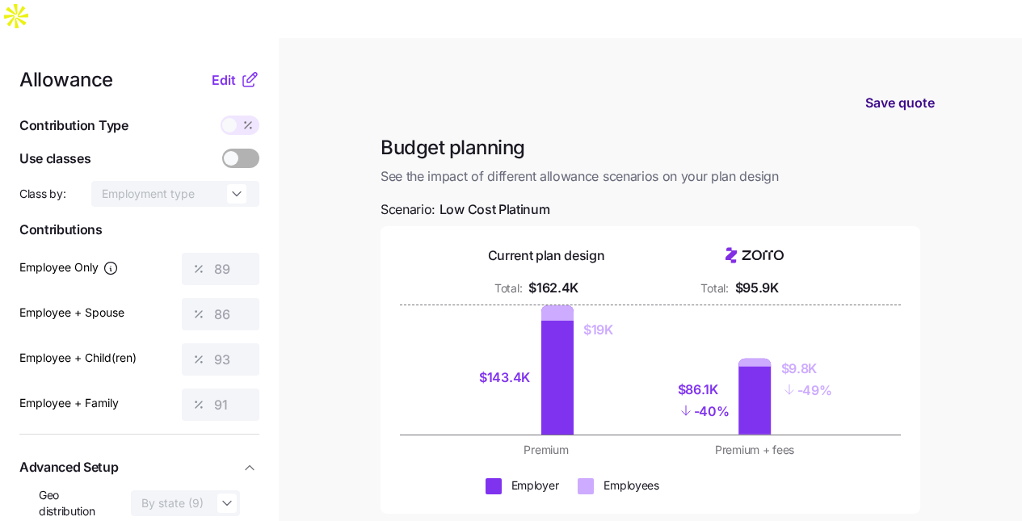
click at [914, 93] on span "Save quote" at bounding box center [901, 102] width 70 height 19
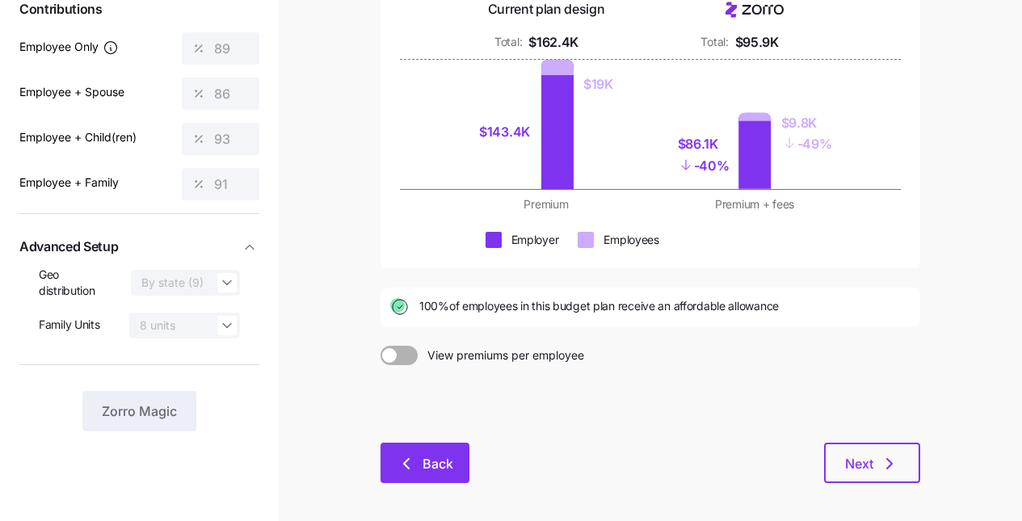
scroll to position [248, 0]
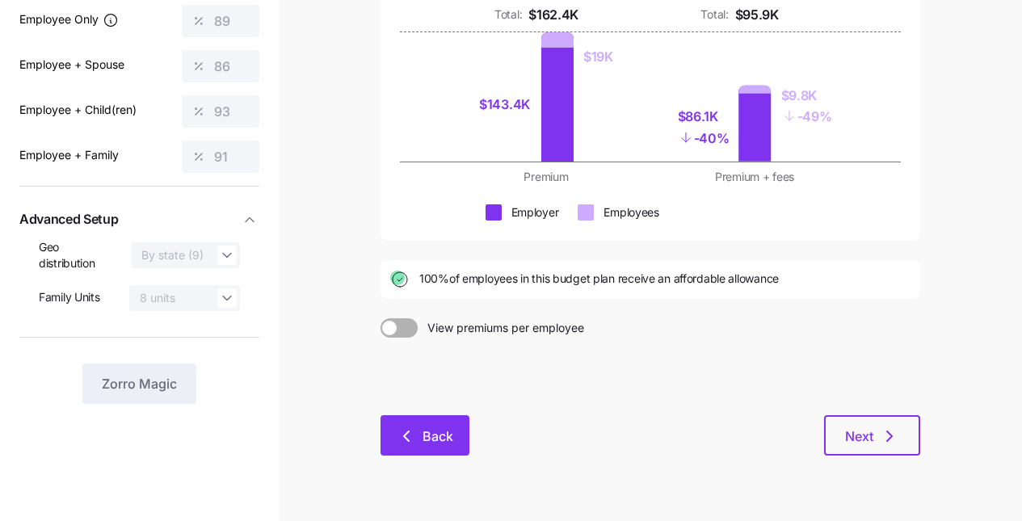
click at [402, 427] on icon "button" at bounding box center [406, 436] width 19 height 19
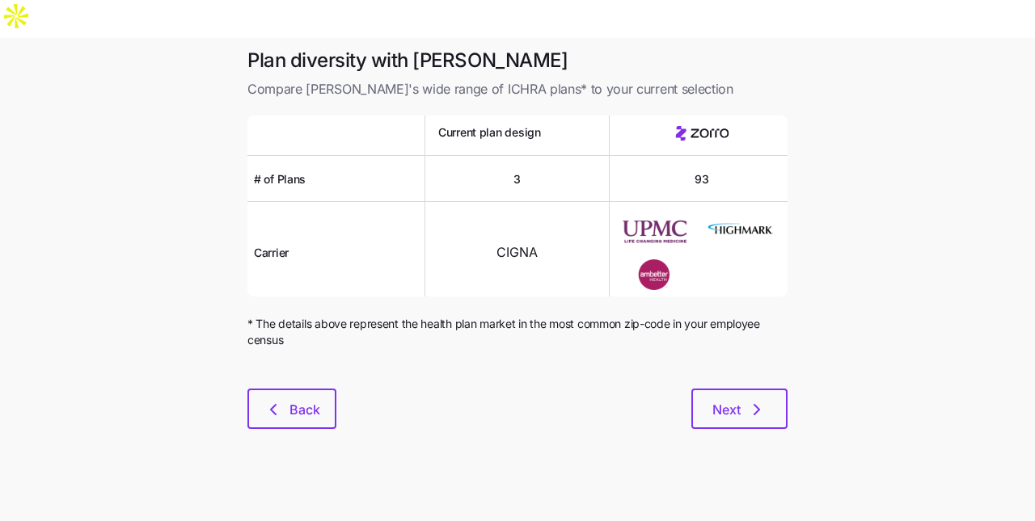
click at [344, 392] on div "Plan diversity with Zorro Compare [PERSON_NAME]'s wide range of ICHRA plans* to…" at bounding box center [517, 248] width 566 height 401
click at [342, 390] on div "Next" at bounding box center [561, 409] width 451 height 40
click at [314, 400] on span "Back" at bounding box center [304, 409] width 31 height 19
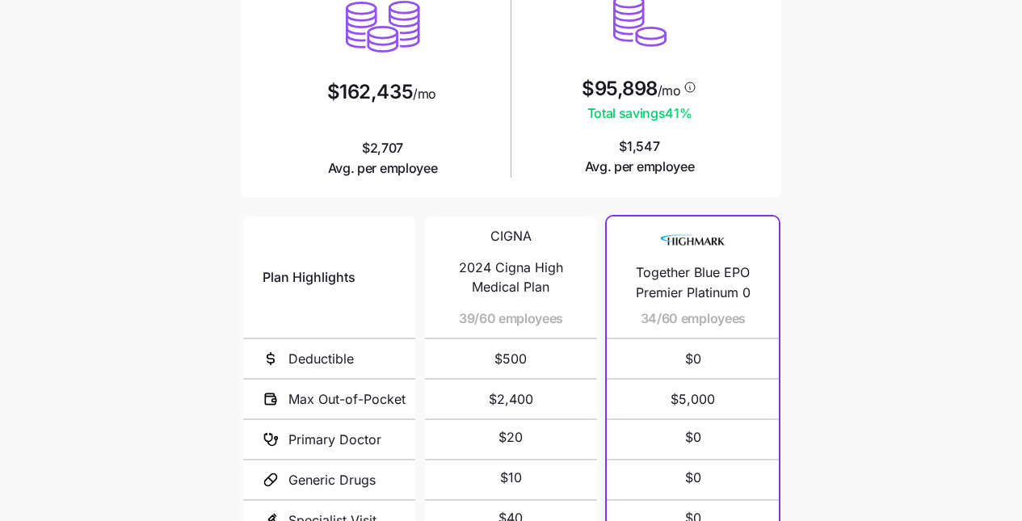
scroll to position [359, 0]
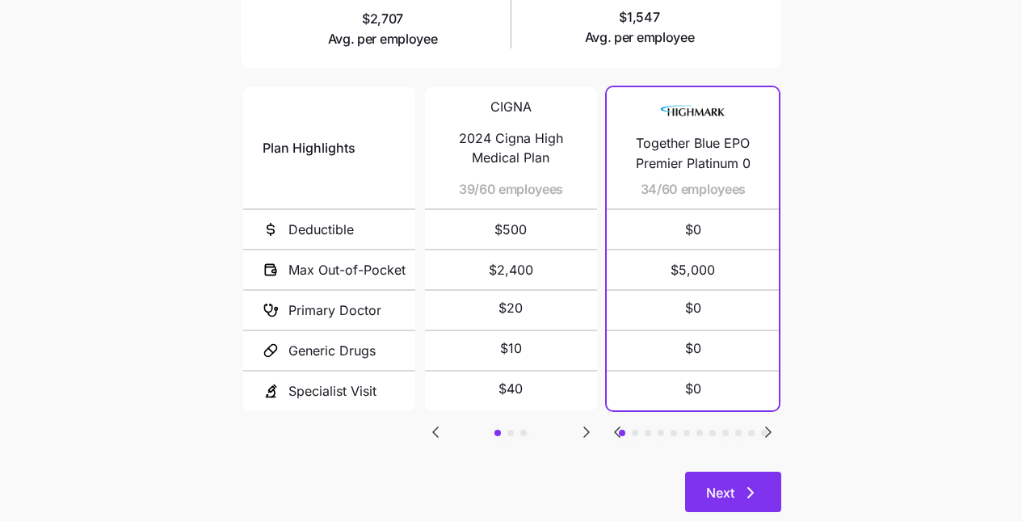
click at [743, 483] on icon "button" at bounding box center [750, 492] width 19 height 19
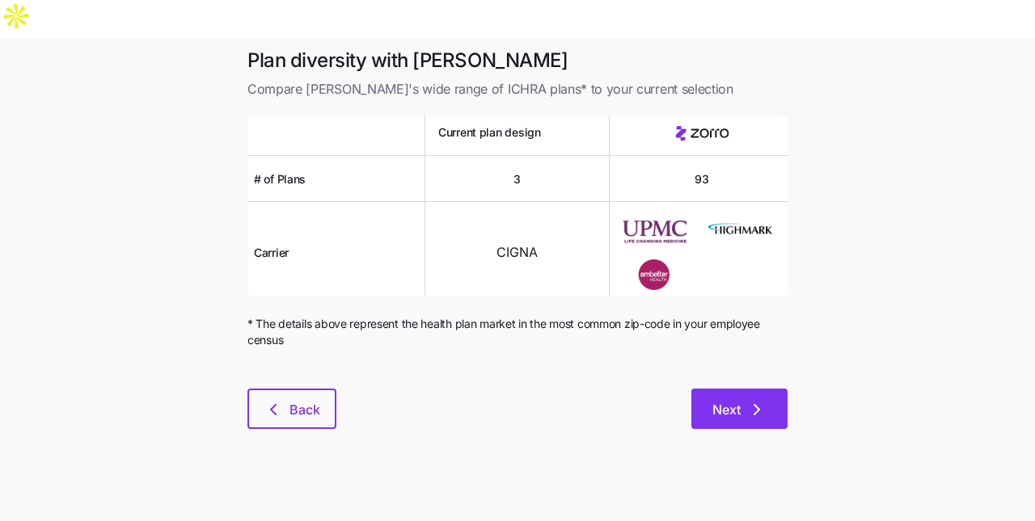
click at [753, 400] on icon "button" at bounding box center [756, 409] width 19 height 19
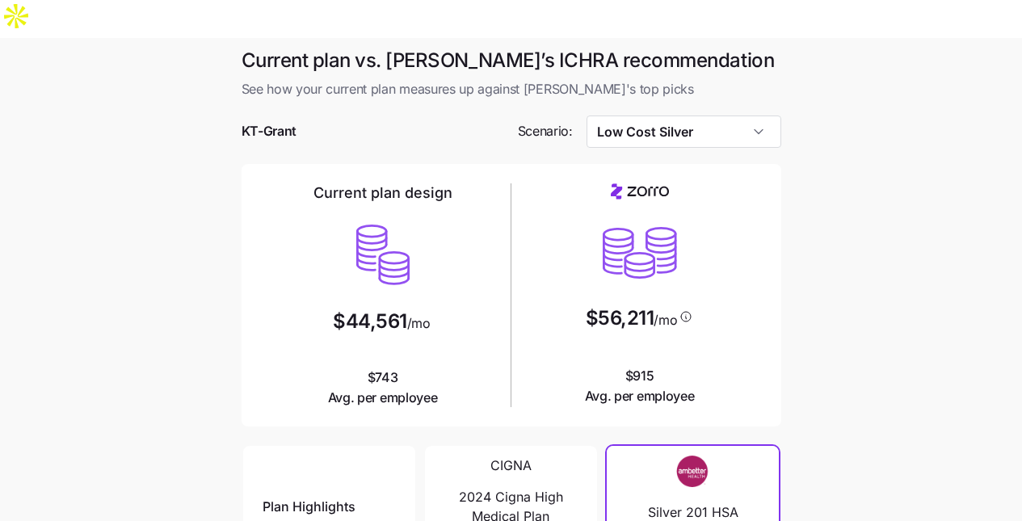
scroll to position [60, 0]
